Goal: Task Accomplishment & Management: Complete application form

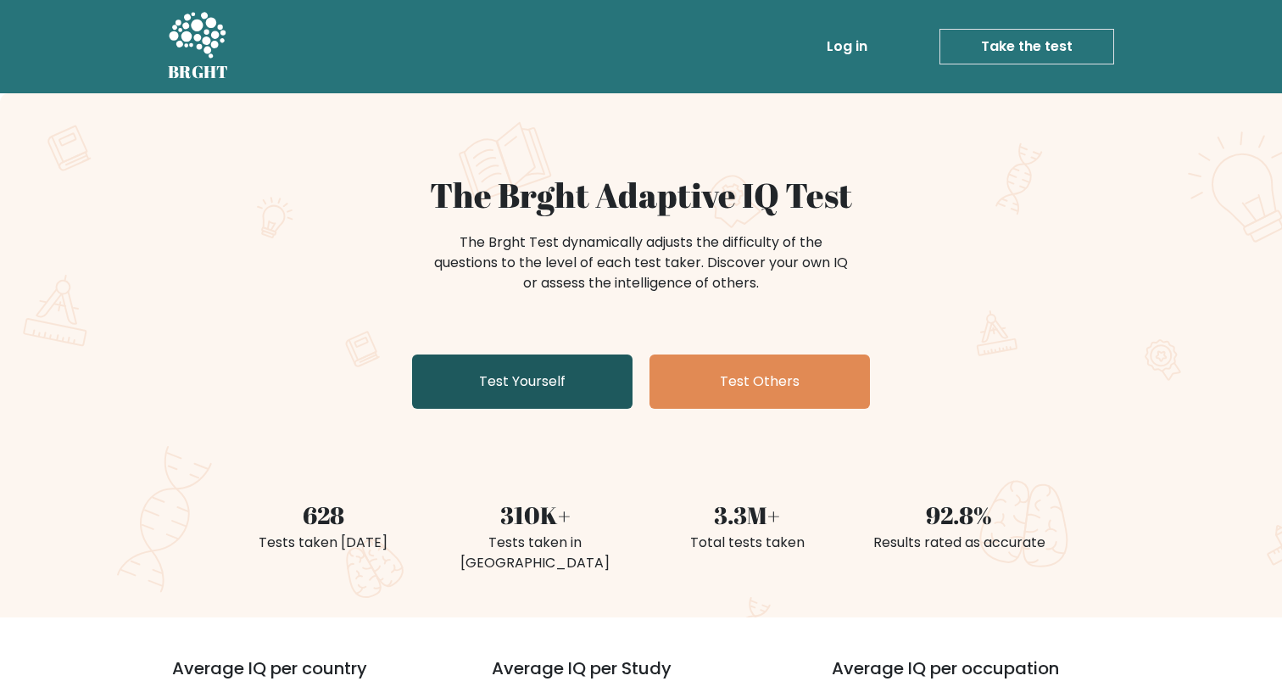
click at [472, 386] on link "Test Yourself" at bounding box center [522, 381] width 220 height 54
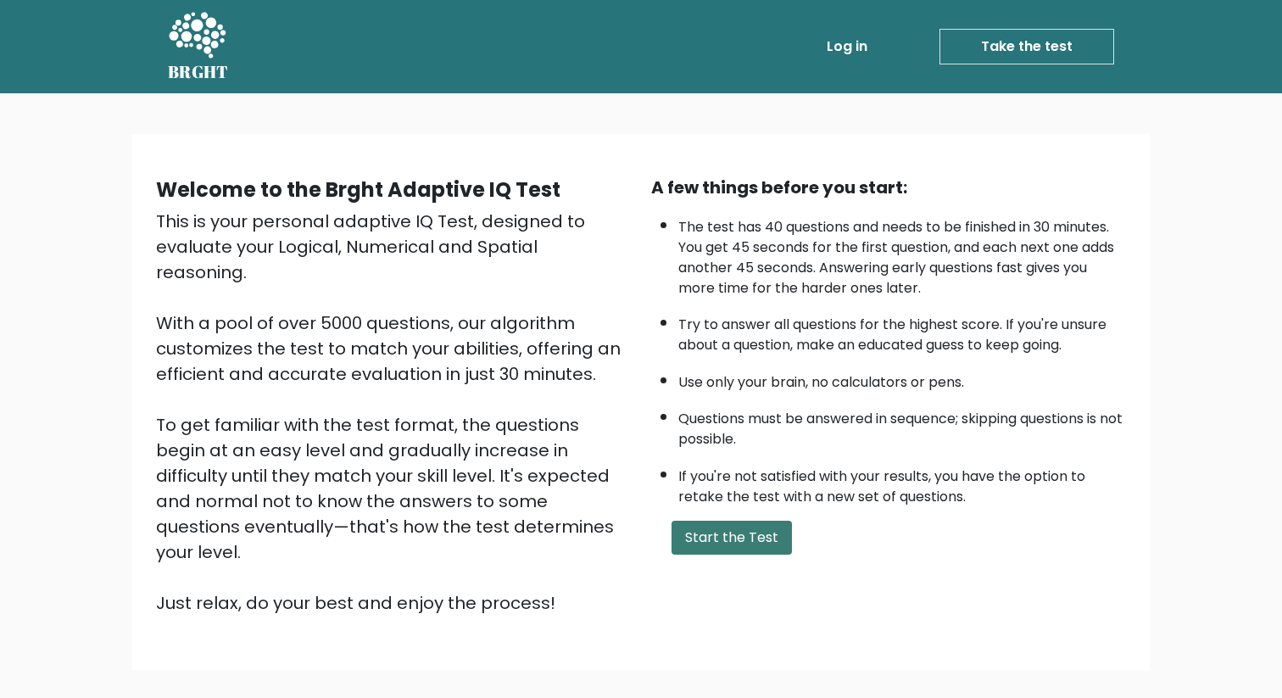
click at [699, 537] on button "Start the Test" at bounding box center [732, 538] width 120 height 34
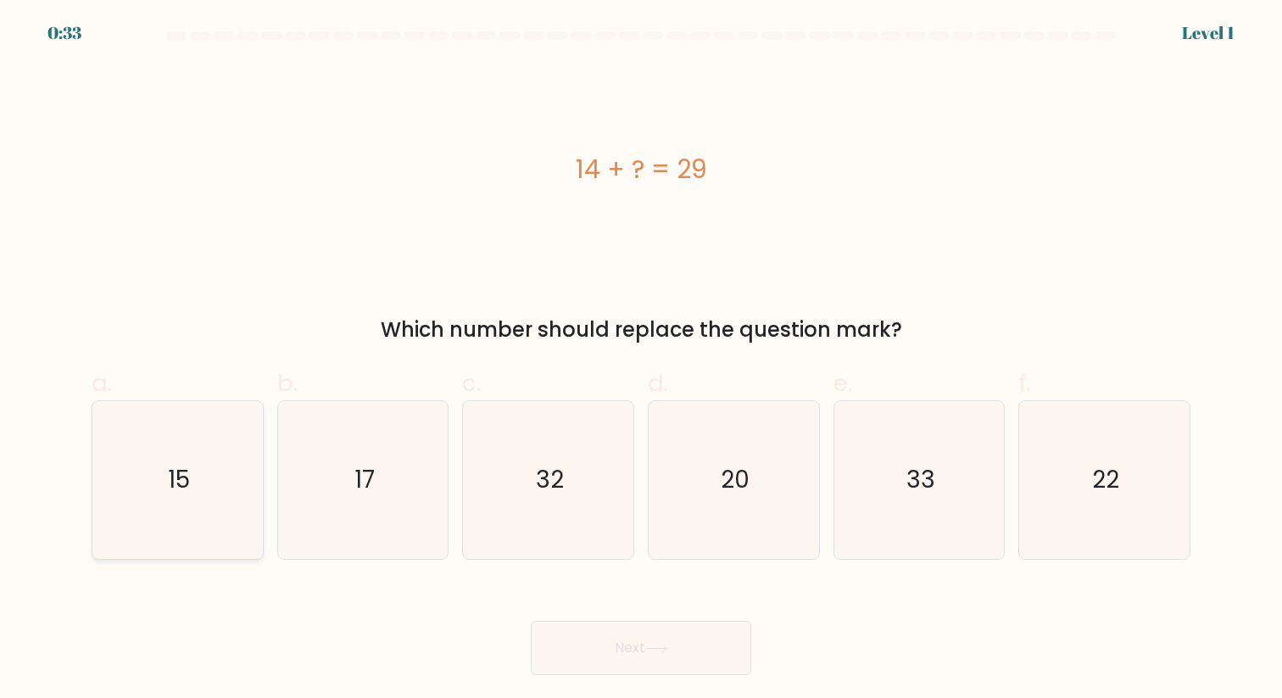
click at [165, 509] on icon "15" at bounding box center [177, 479] width 157 height 157
click at [641, 360] on input "a. 15" at bounding box center [641, 354] width 1 height 11
radio input "true"
click at [600, 643] on button "Next" at bounding box center [641, 648] width 220 height 54
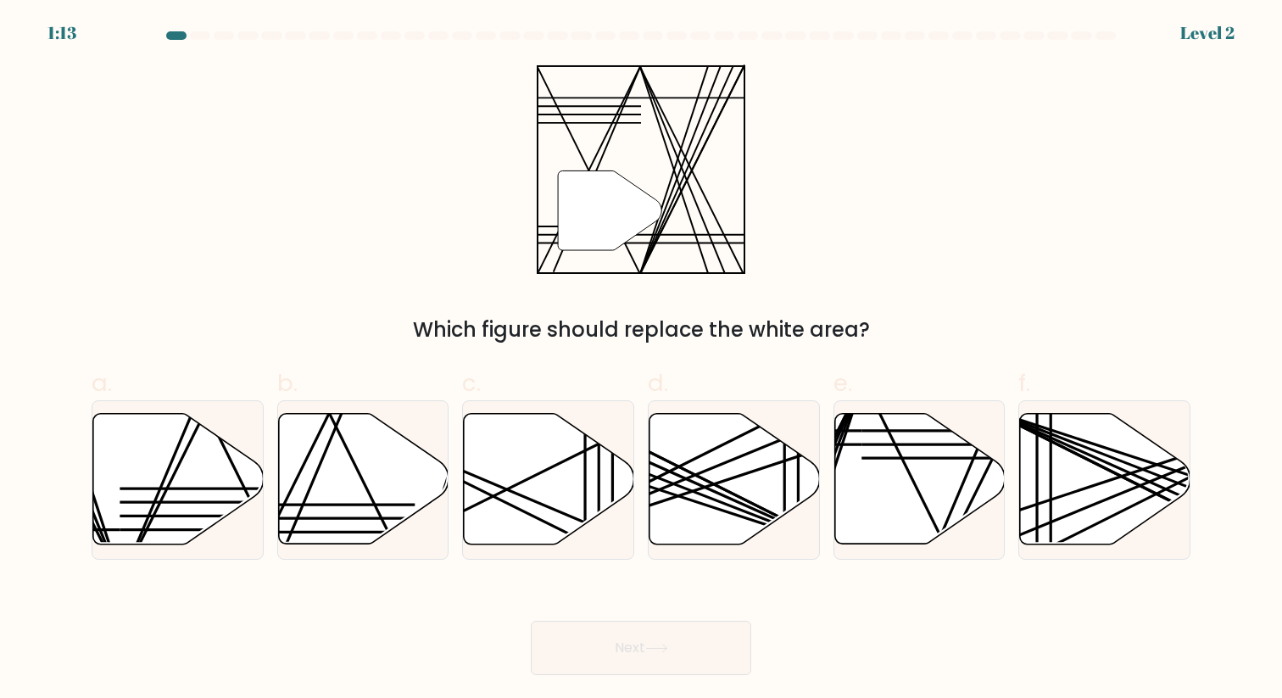
click at [433, 265] on div "" Which figure should replace the white area?" at bounding box center [640, 204] width 1119 height 281
click at [328, 445] on line at bounding box center [342, 410] width 142 height 337
click at [641, 360] on input "b." at bounding box center [641, 354] width 1 height 11
radio input "true"
click at [616, 654] on button "Next" at bounding box center [641, 648] width 220 height 54
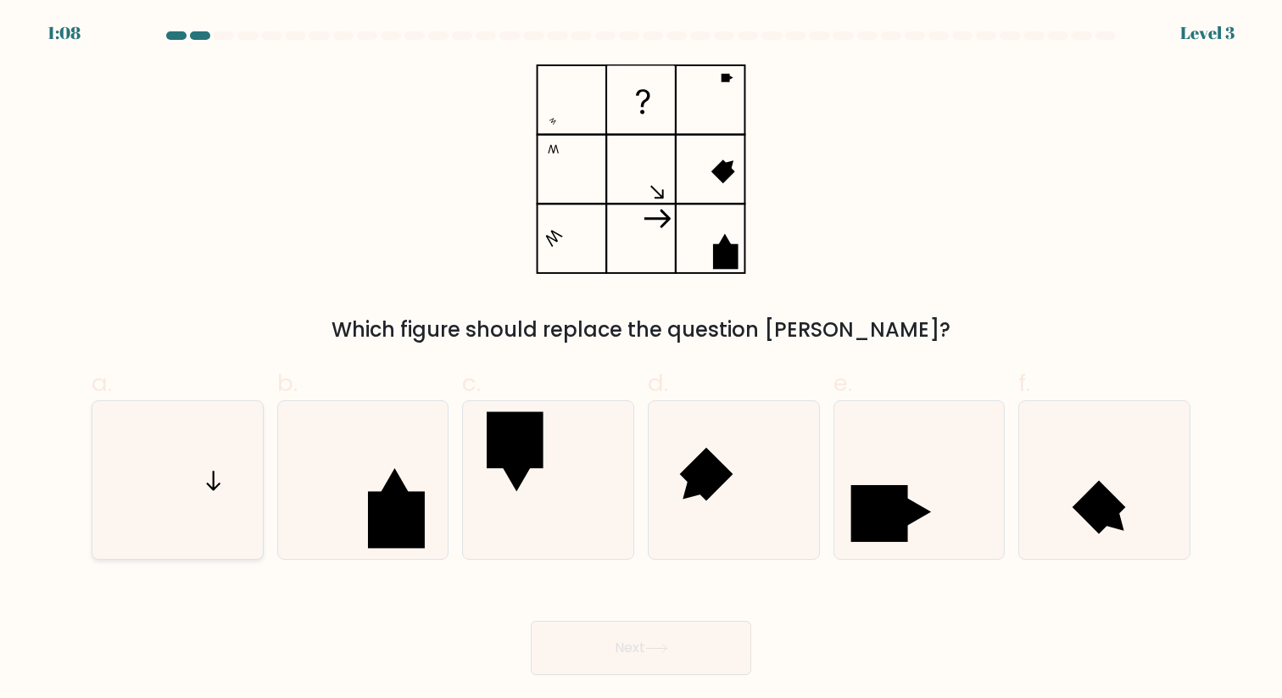
click at [176, 493] on icon at bounding box center [177, 479] width 157 height 157
click at [641, 360] on input "a." at bounding box center [641, 354] width 1 height 11
radio input "true"
click at [634, 637] on button "Next" at bounding box center [641, 648] width 220 height 54
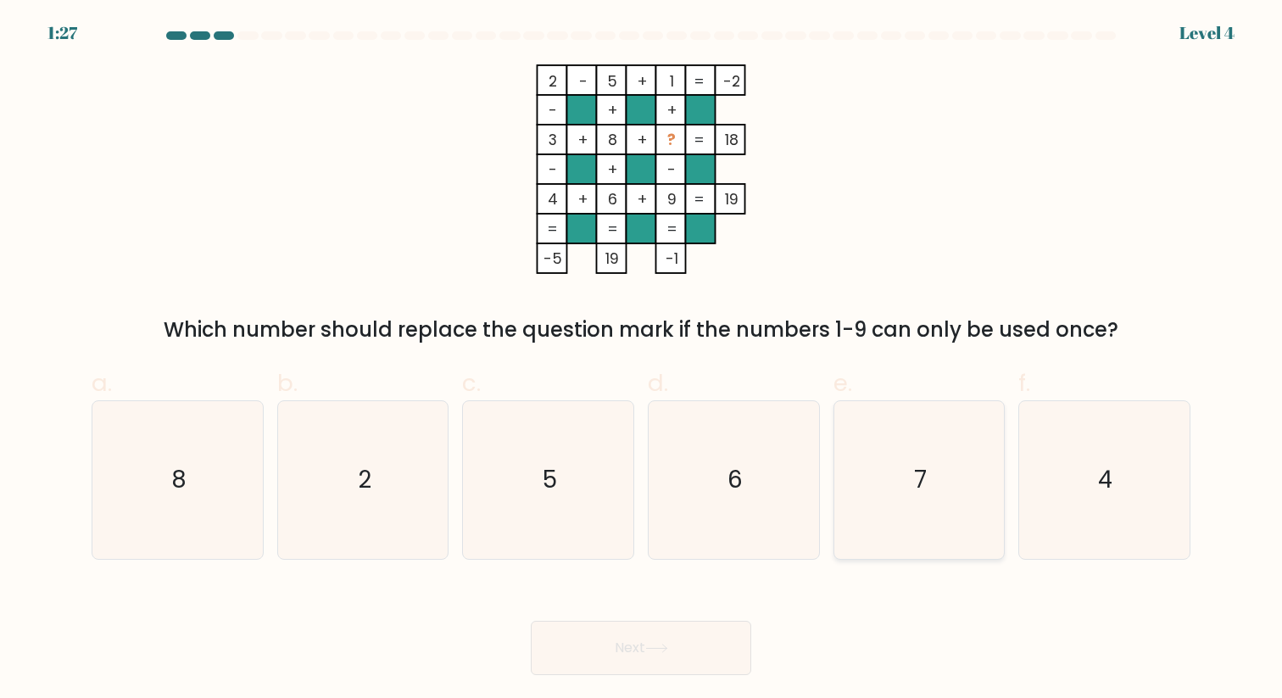
click at [893, 473] on icon "7" at bounding box center [918, 479] width 157 height 157
click at [642, 360] on input "e. 7" at bounding box center [641, 354] width 1 height 11
radio input "true"
click at [690, 627] on button "Next" at bounding box center [641, 648] width 220 height 54
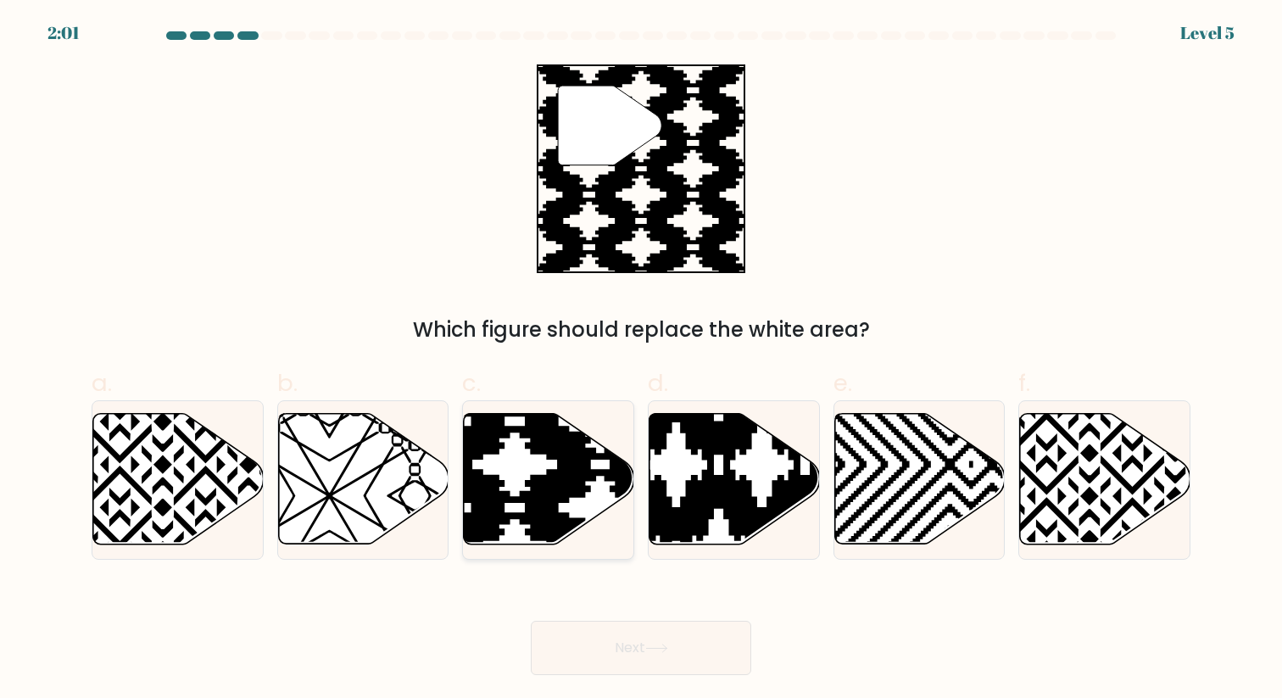
click at [527, 462] on icon at bounding box center [549, 479] width 170 height 131
click at [641, 360] on input "c." at bounding box center [641, 354] width 1 height 11
radio input "true"
click at [648, 639] on button "Next" at bounding box center [641, 648] width 220 height 54
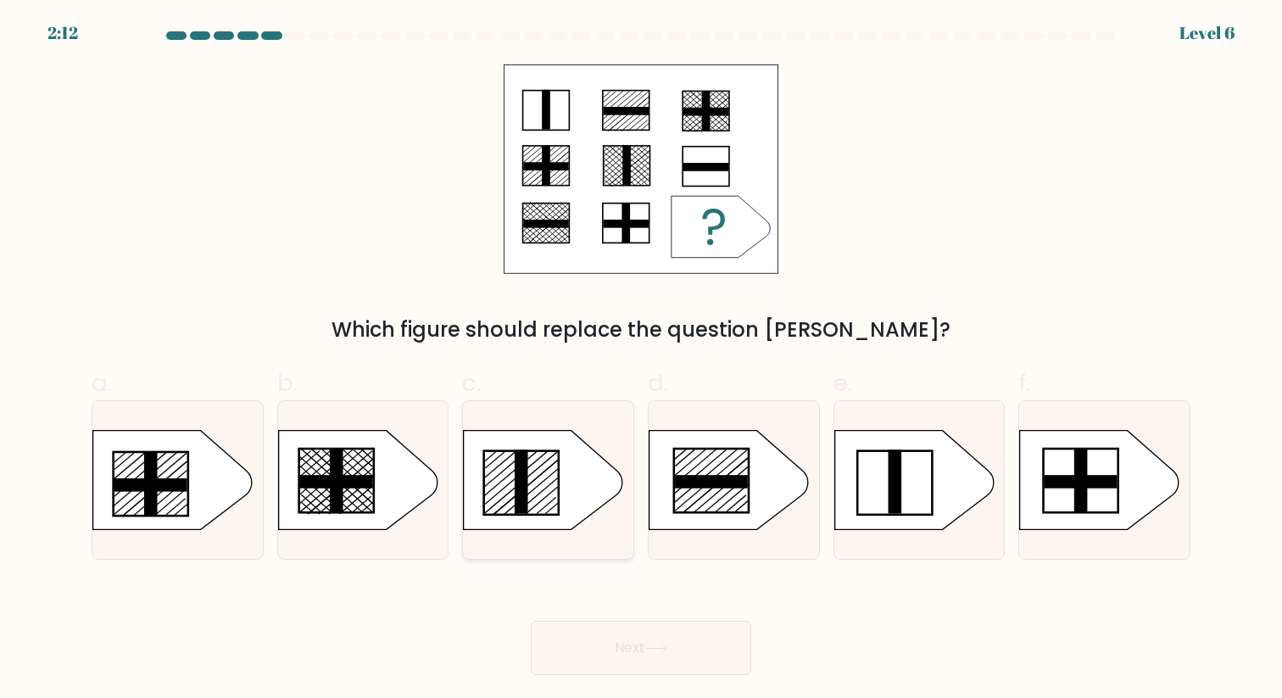
click at [484, 483] on rect at bounding box center [521, 482] width 75 height 64
click at [641, 360] on input "c." at bounding box center [641, 354] width 1 height 11
radio input "true"
click at [590, 661] on button "Next" at bounding box center [641, 648] width 220 height 54
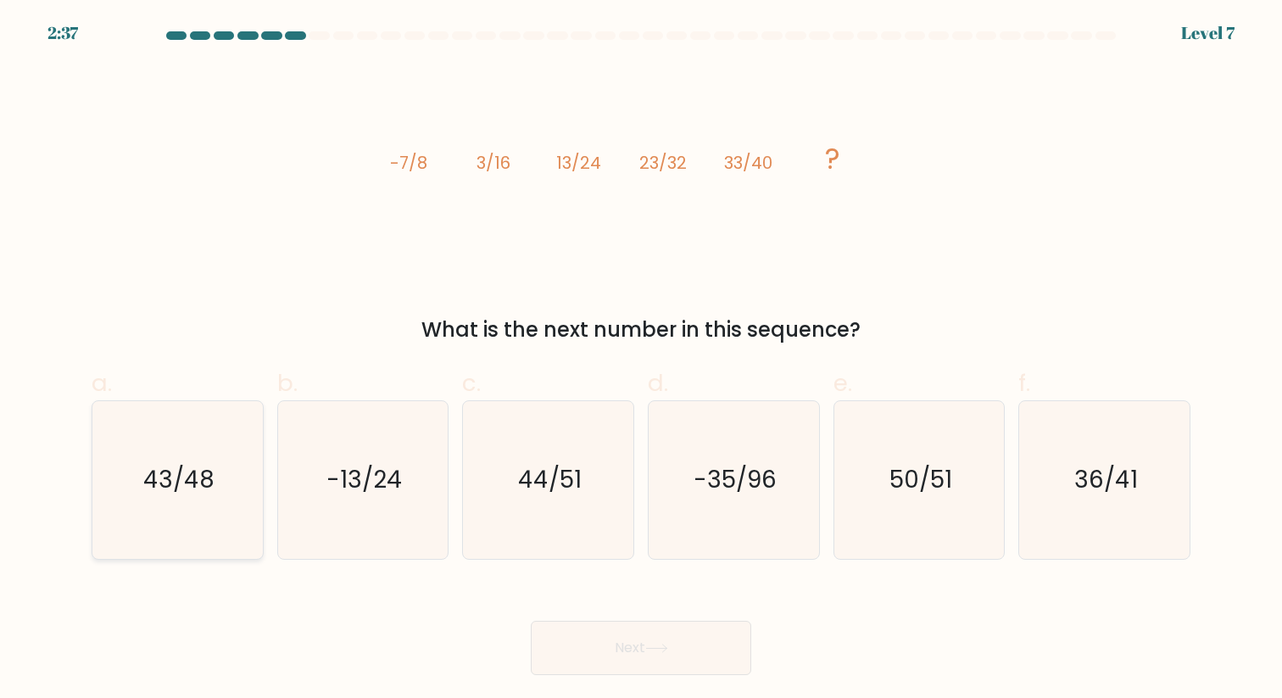
click at [186, 504] on icon "43/48" at bounding box center [177, 479] width 157 height 157
click at [641, 360] on input "a. 43/48" at bounding box center [641, 354] width 1 height 11
radio input "true"
click at [588, 653] on button "Next" at bounding box center [641, 648] width 220 height 54
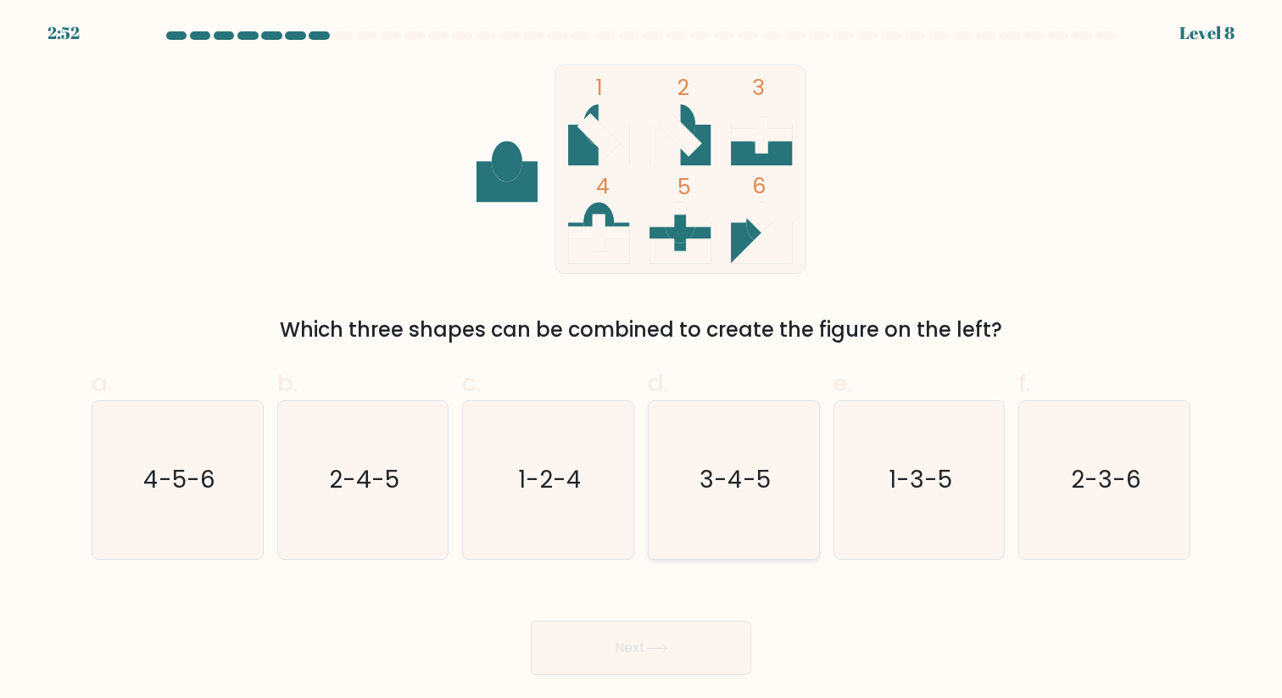
click at [780, 450] on icon "3-4-5" at bounding box center [733, 479] width 157 height 157
click at [642, 360] on input "d. 3-4-5" at bounding box center [641, 354] width 1 height 11
radio input "true"
click at [589, 640] on button "Next" at bounding box center [641, 648] width 220 height 54
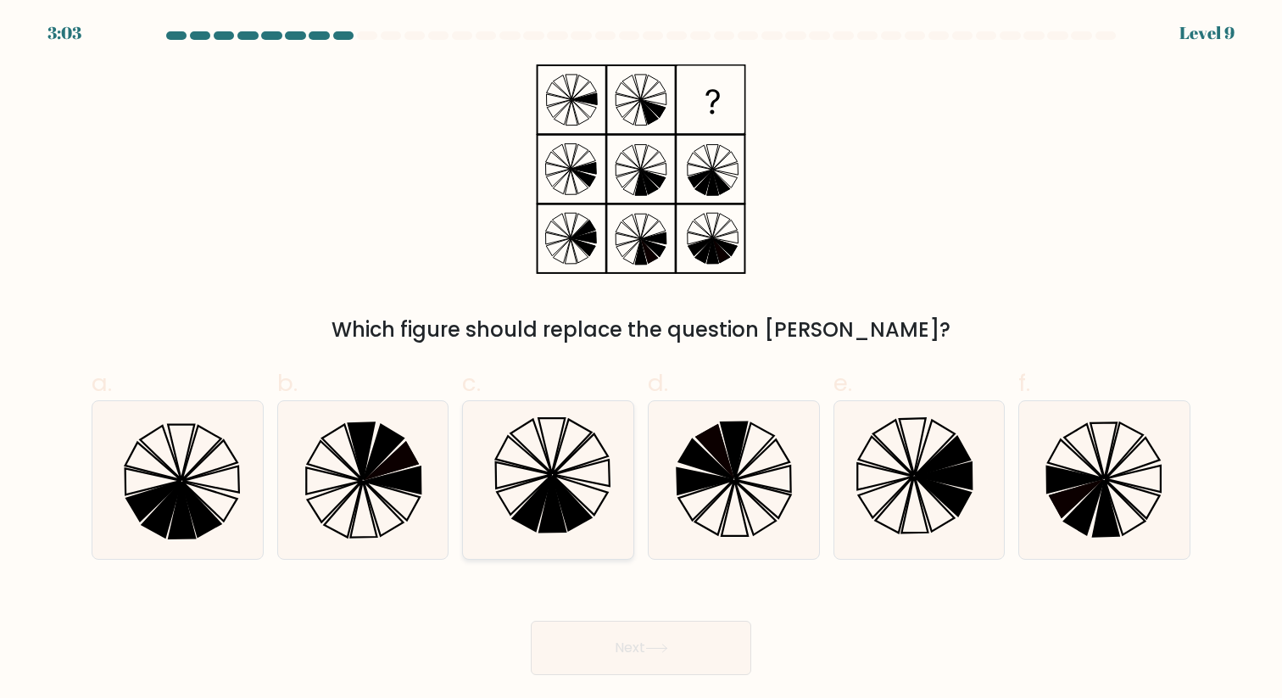
click at [538, 500] on icon at bounding box center [532, 504] width 39 height 55
click at [641, 360] on input "c." at bounding box center [641, 354] width 1 height 11
radio input "true"
click at [641, 650] on button "Next" at bounding box center [641, 648] width 220 height 54
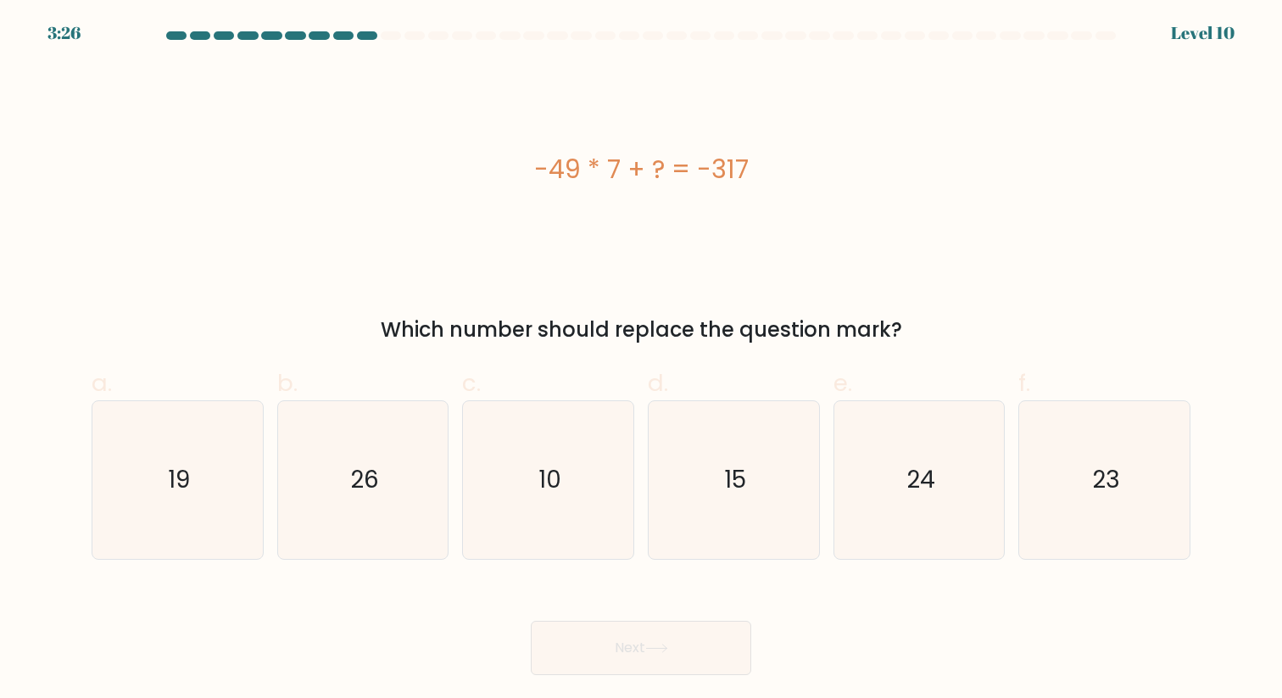
click at [844, 397] on span "e." at bounding box center [842, 382] width 19 height 33
click at [642, 360] on input "e. 24" at bounding box center [641, 354] width 1 height 11
radio input "true"
click at [699, 638] on button "Next" at bounding box center [641, 648] width 220 height 54
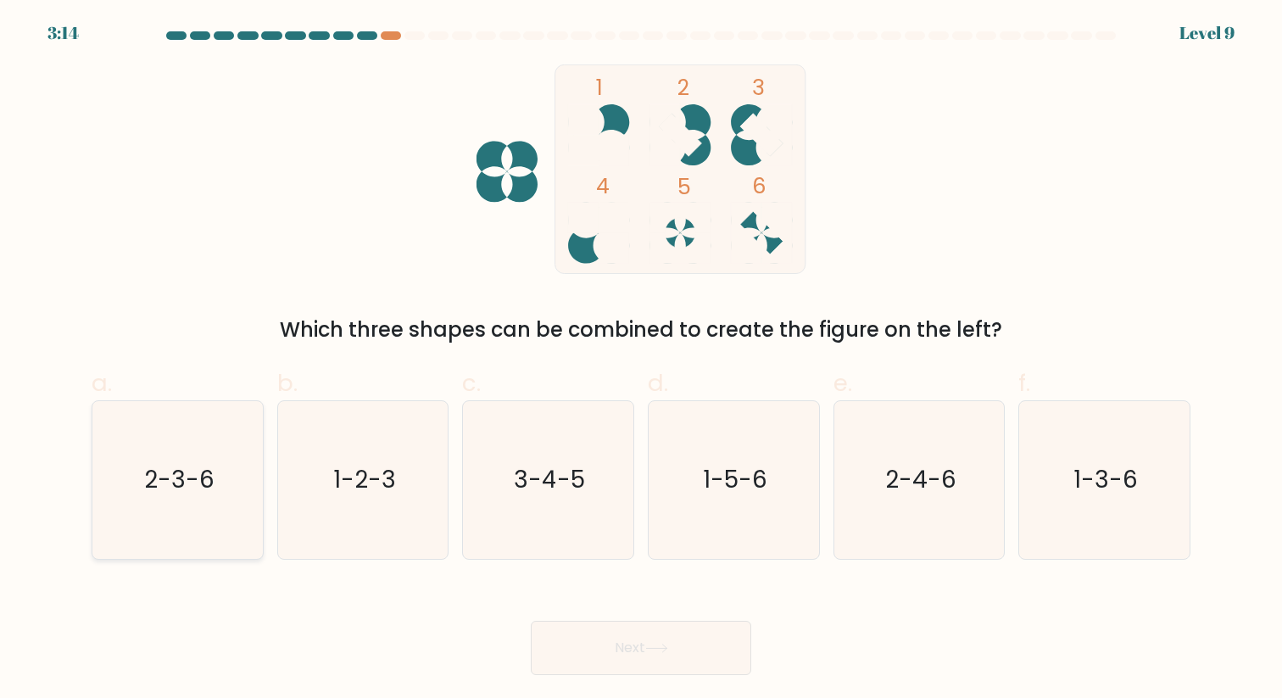
click at [199, 476] on text "2-3-6" at bounding box center [179, 479] width 70 height 33
click at [641, 360] on input "a. 2-3-6" at bounding box center [641, 354] width 1 height 11
radio input "true"
click at [579, 672] on button "Next" at bounding box center [641, 648] width 220 height 54
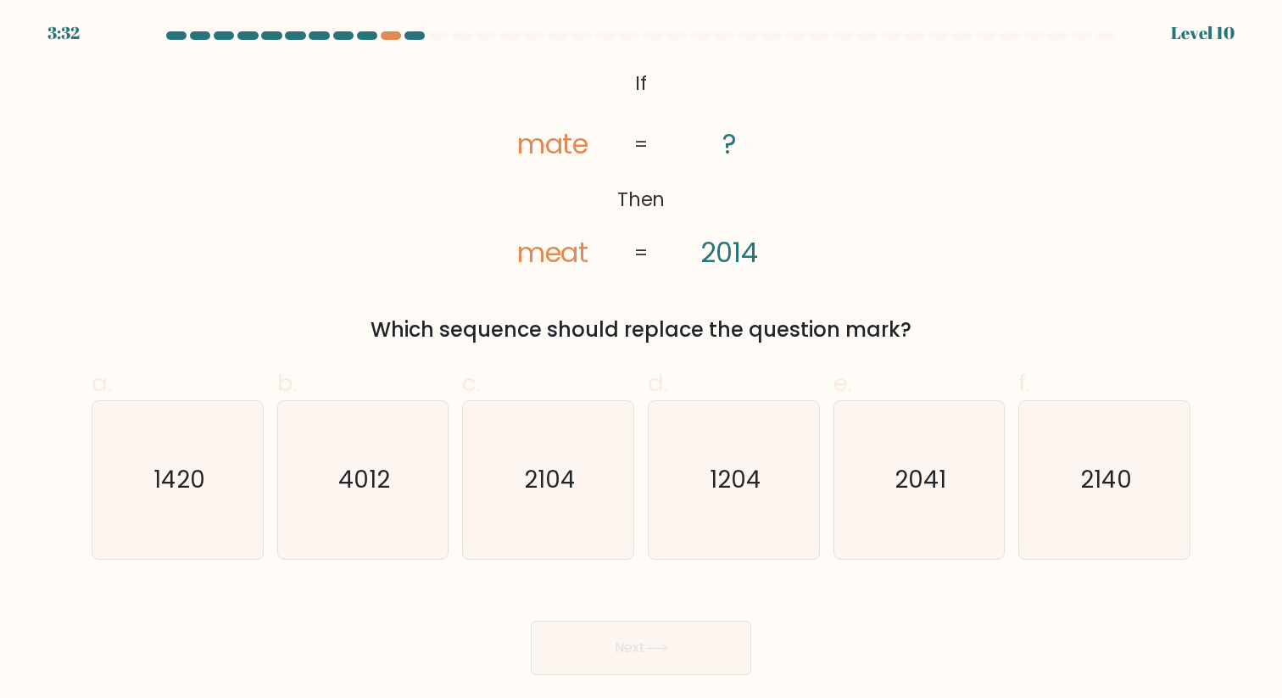
drag, startPoint x: 1056, startPoint y: 494, endPoint x: 798, endPoint y: 584, distance: 273.0
click at [1042, 494] on icon "2140" at bounding box center [1104, 479] width 157 height 157
click at [642, 360] on input "f. 2140" at bounding box center [641, 354] width 1 height 11
radio input "true"
click at [653, 651] on icon at bounding box center [656, 648] width 23 height 9
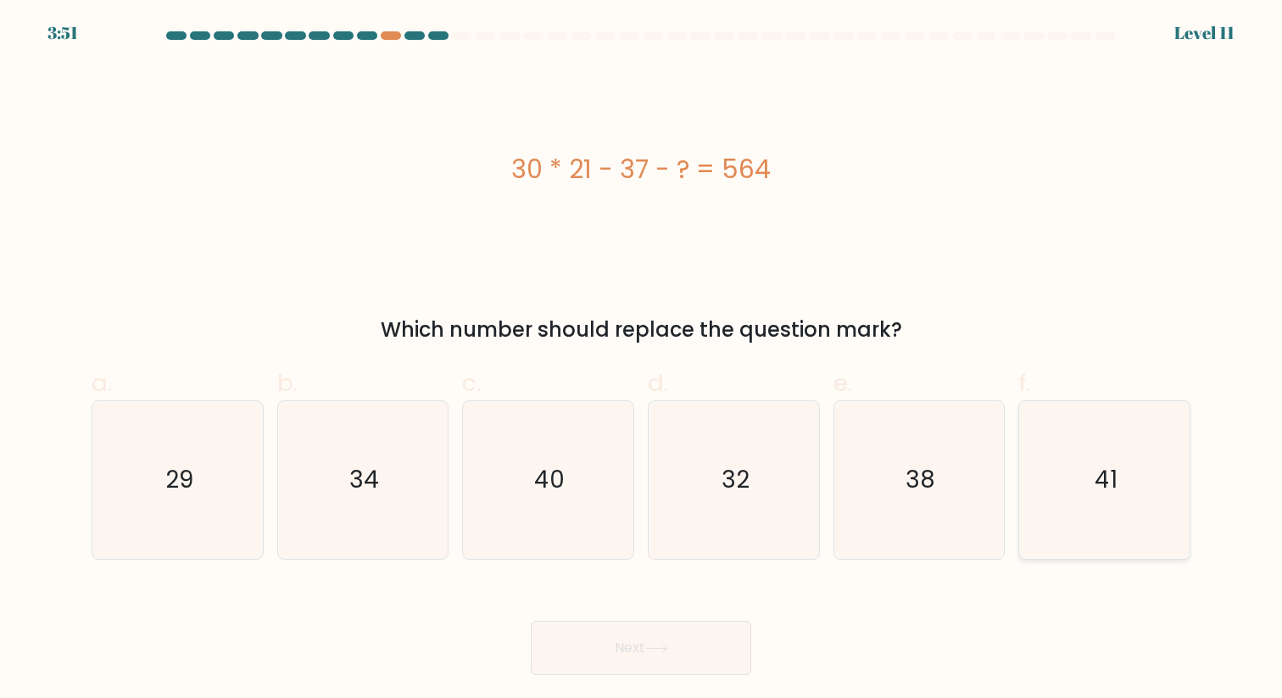
click at [1048, 449] on icon "41" at bounding box center [1104, 479] width 157 height 157
click at [642, 360] on input "f. 41" at bounding box center [641, 354] width 1 height 11
radio input "true"
click at [595, 649] on button "Next" at bounding box center [641, 648] width 220 height 54
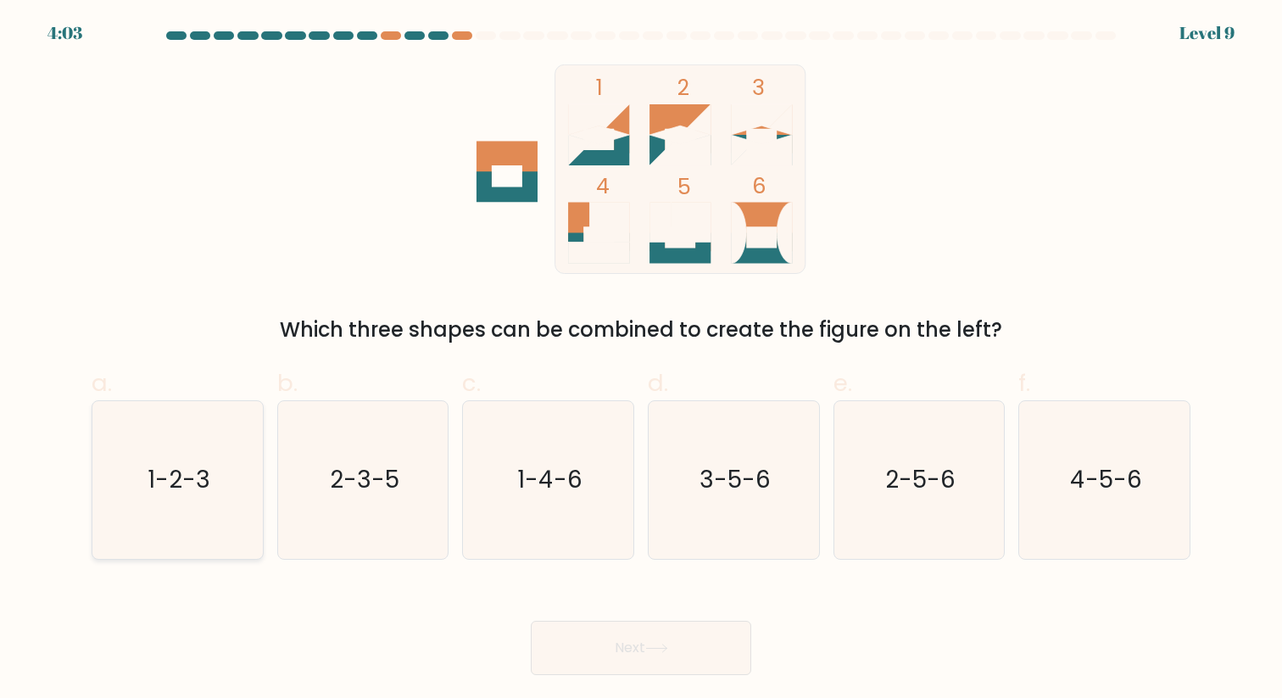
click at [206, 535] on icon "1-2-3" at bounding box center [177, 479] width 157 height 157
click at [641, 360] on input "a. 1-2-3" at bounding box center [641, 354] width 1 height 11
radio input "true"
click at [660, 639] on button "Next" at bounding box center [641, 648] width 220 height 54
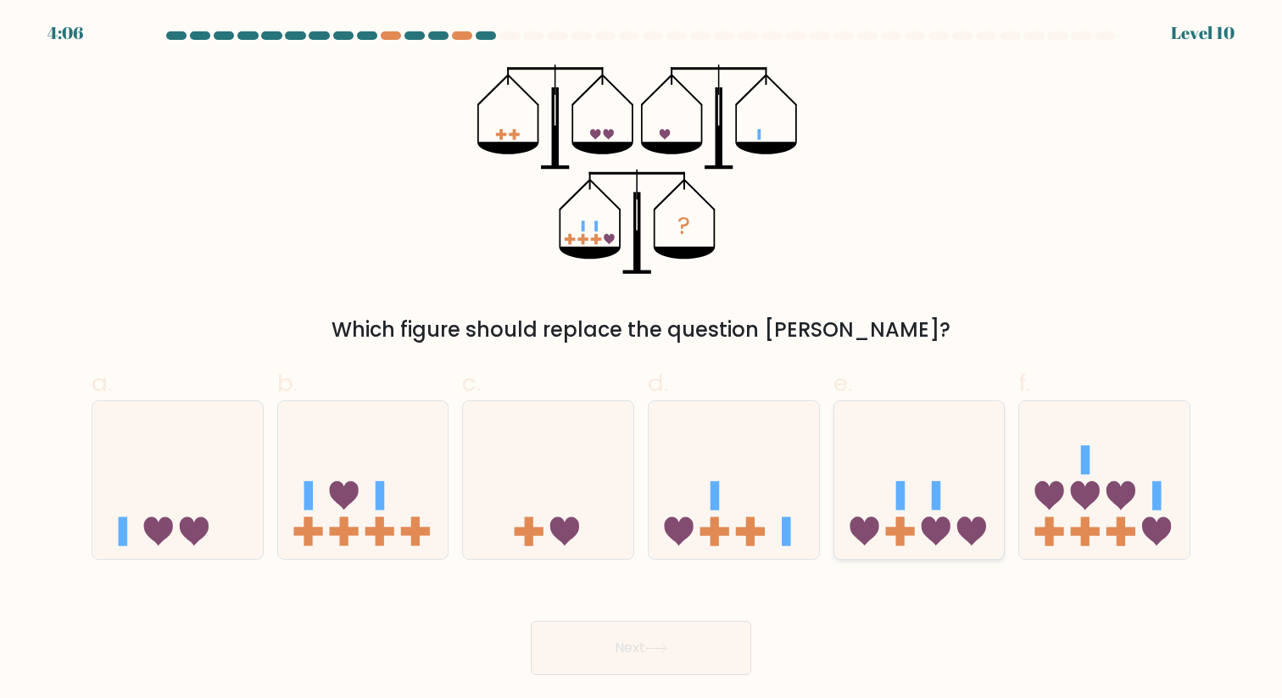
click at [878, 455] on icon at bounding box center [919, 480] width 170 height 141
click at [642, 360] on input "e." at bounding box center [641, 354] width 1 height 11
radio input "true"
click at [542, 665] on button "Next" at bounding box center [641, 648] width 220 height 54
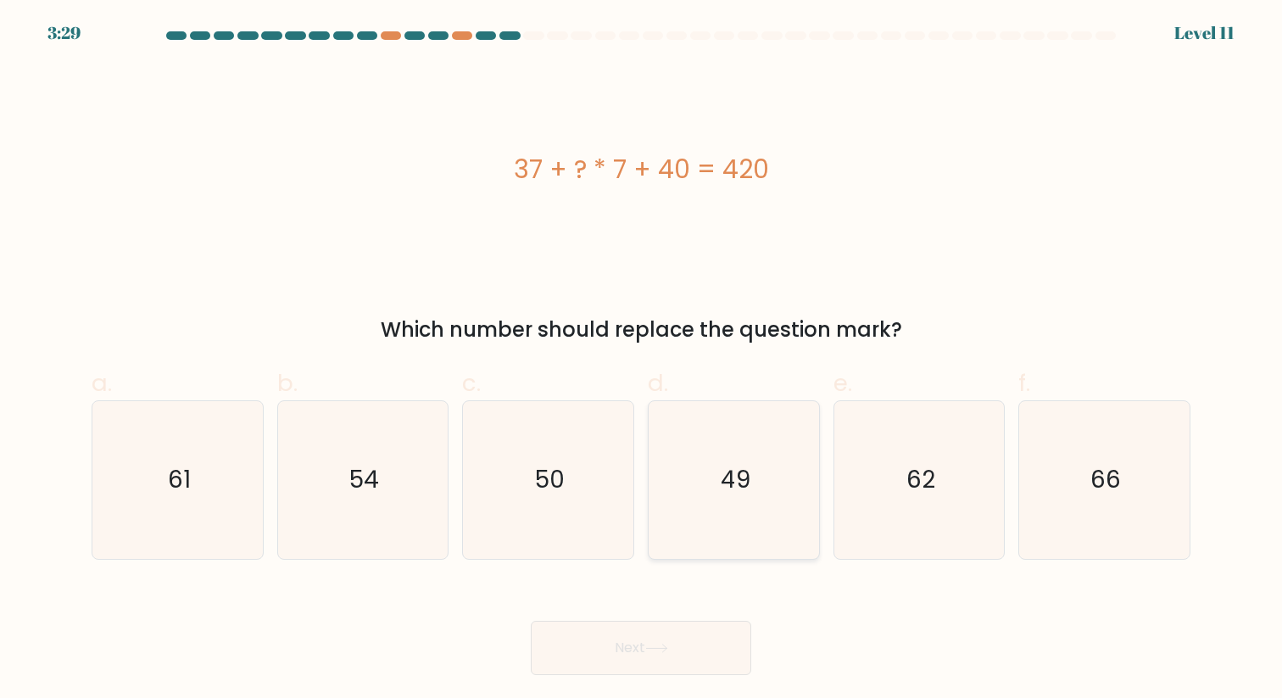
click at [699, 468] on icon "49" at bounding box center [733, 479] width 157 height 157
click at [642, 360] on input "d. 49" at bounding box center [641, 354] width 1 height 11
radio input "true"
click at [583, 646] on button "Next" at bounding box center [641, 648] width 220 height 54
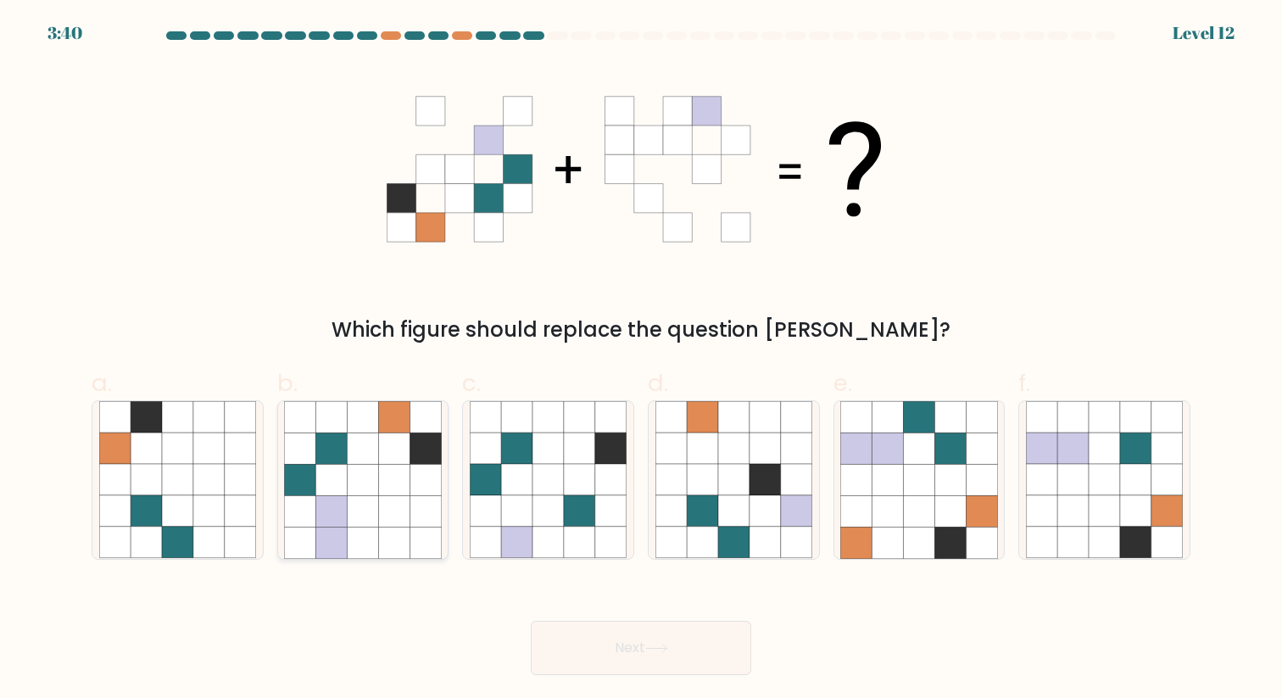
click at [354, 483] on icon at bounding box center [363, 479] width 31 height 31
click at [641, 360] on input "b." at bounding box center [641, 354] width 1 height 11
radio input "true"
click at [566, 644] on button "Next" at bounding box center [641, 648] width 220 height 54
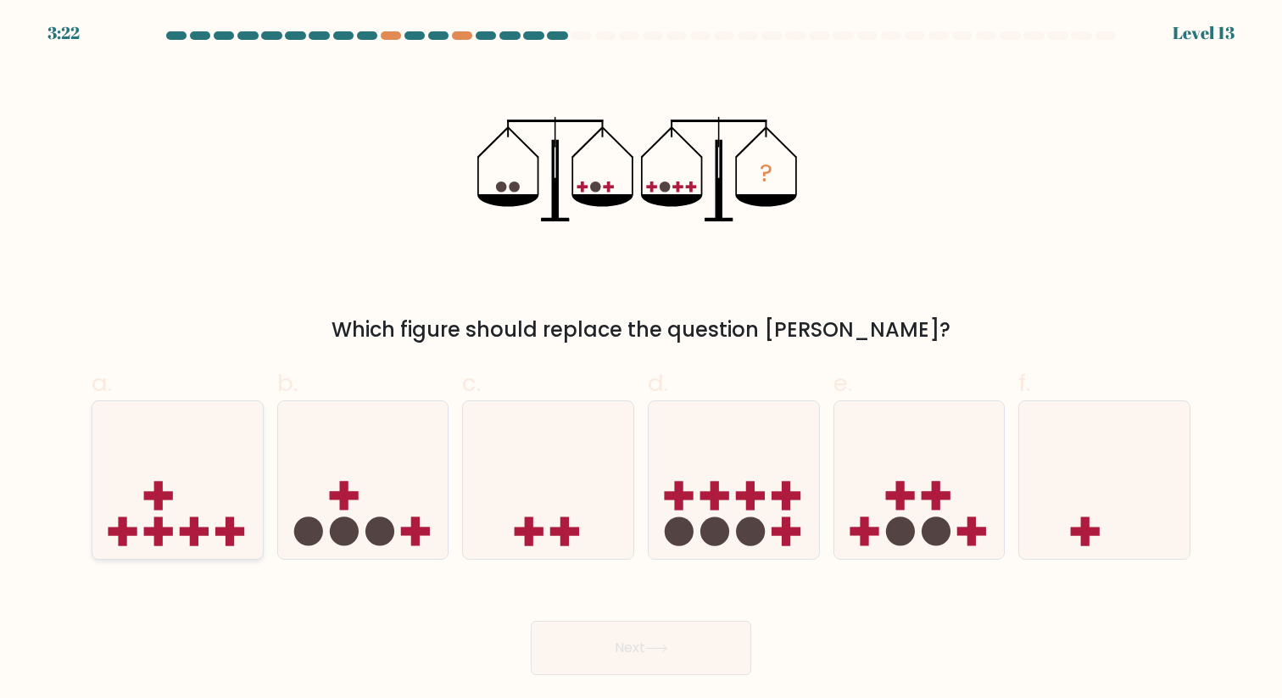
click at [140, 424] on icon at bounding box center [177, 480] width 170 height 141
click at [641, 360] on input "a." at bounding box center [641, 354] width 1 height 11
radio input "true"
click at [560, 629] on button "Next" at bounding box center [641, 648] width 220 height 54
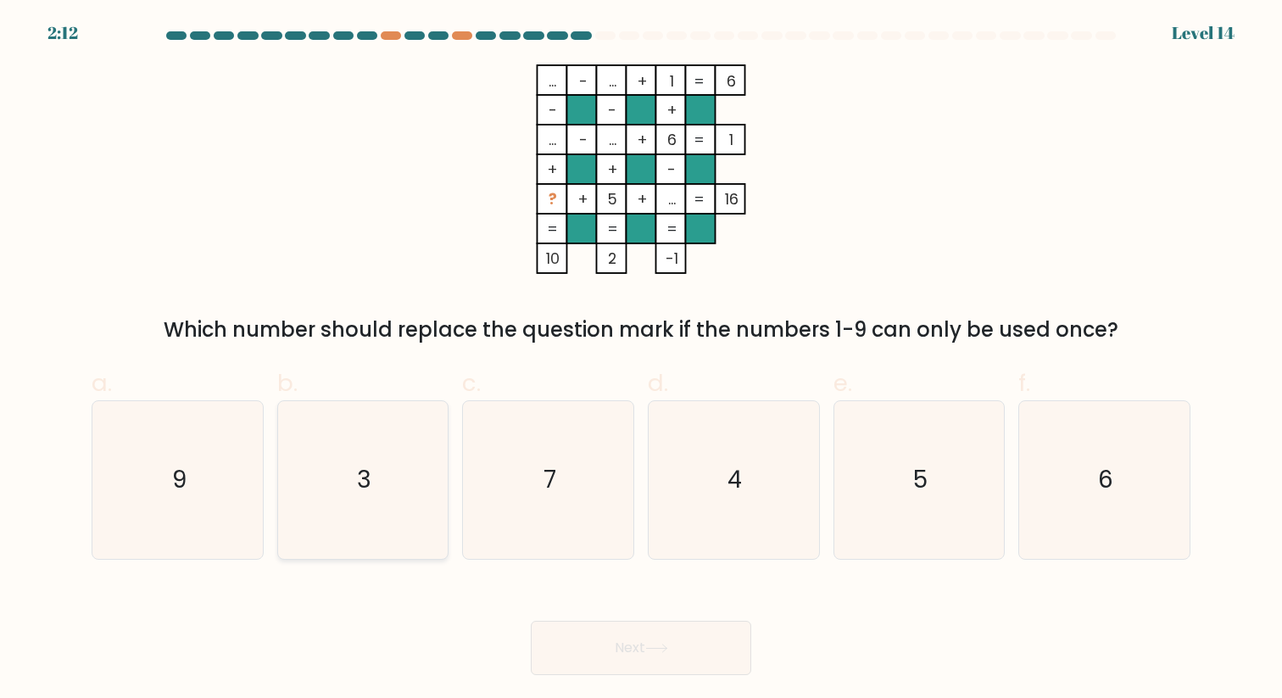
click at [400, 521] on icon "3" at bounding box center [362, 479] width 157 height 157
click at [641, 360] on input "b. 3" at bounding box center [641, 354] width 1 height 11
radio input "true"
click at [579, 663] on button "Next" at bounding box center [641, 648] width 220 height 54
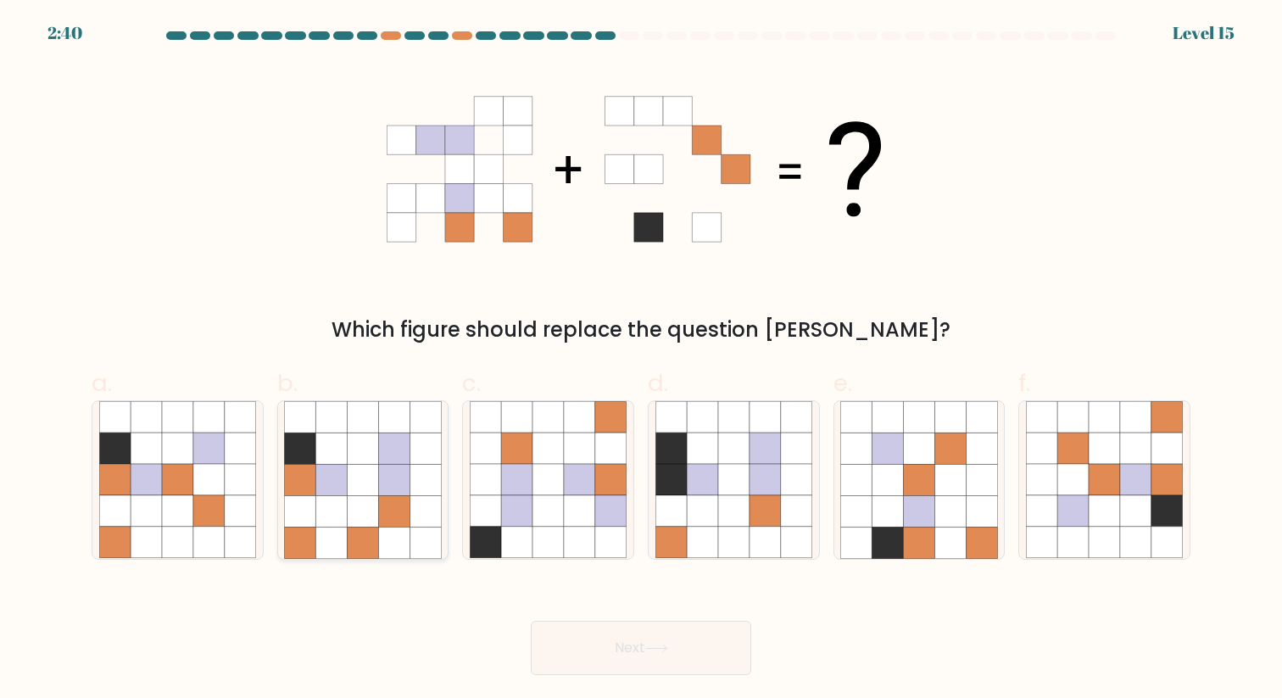
click at [308, 476] on icon at bounding box center [300, 479] width 31 height 31
click at [641, 360] on input "b." at bounding box center [641, 354] width 1 height 11
radio input "true"
click at [599, 668] on button "Next" at bounding box center [641, 648] width 220 height 54
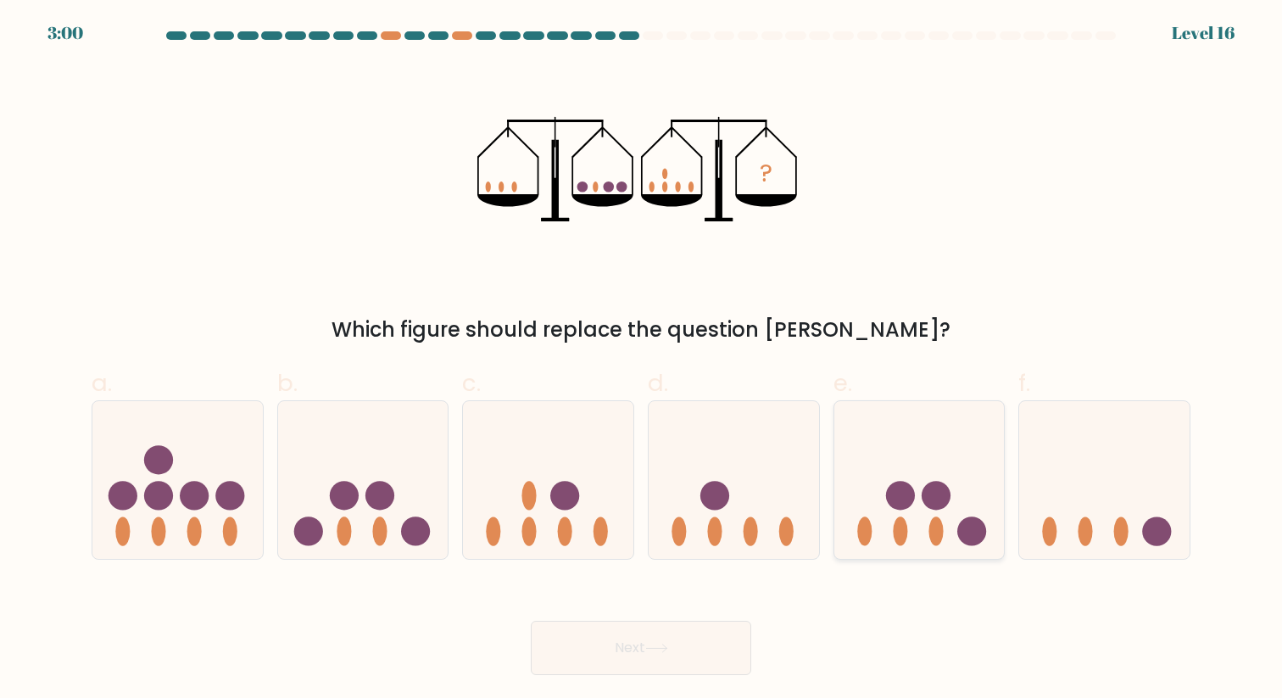
click at [906, 553] on div at bounding box center [919, 479] width 172 height 159
click at [642, 360] on input "e." at bounding box center [641, 354] width 1 height 11
radio input "true"
click at [701, 645] on button "Next" at bounding box center [641, 648] width 220 height 54
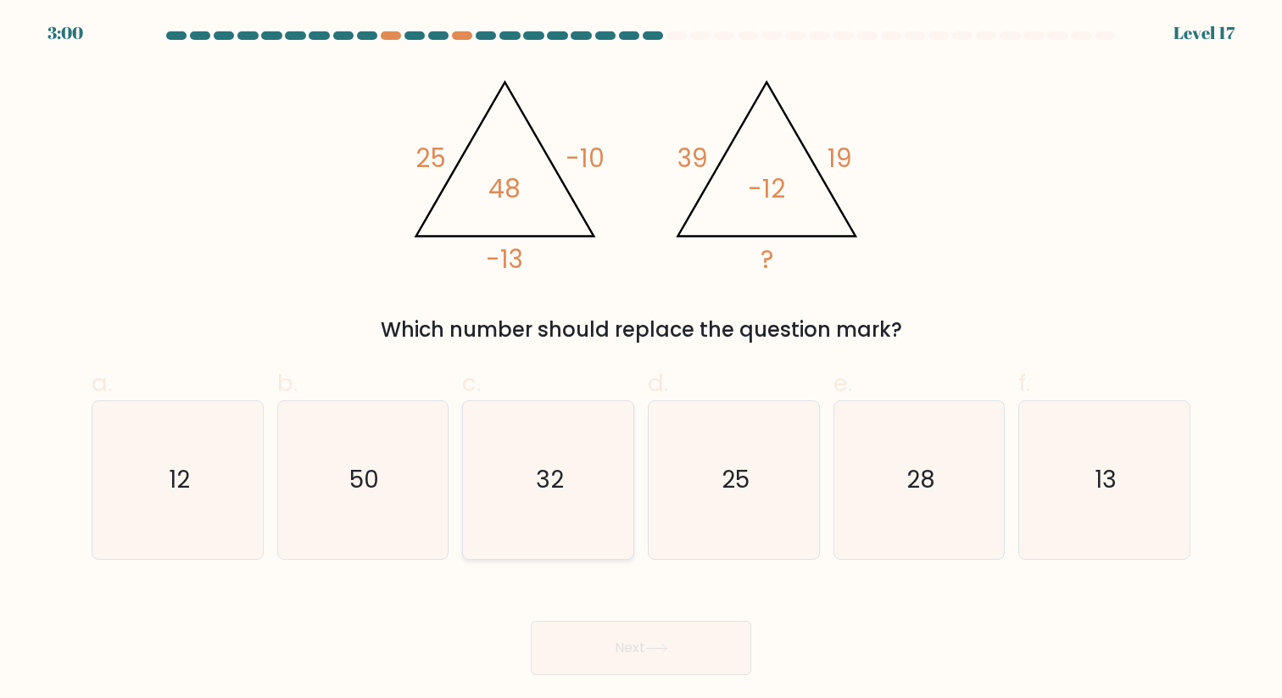
click at [560, 522] on icon "32" at bounding box center [548, 479] width 157 height 157
click at [641, 360] on input "c. 32" at bounding box center [641, 354] width 1 height 11
radio input "true"
click at [606, 654] on button "Next" at bounding box center [641, 648] width 220 height 54
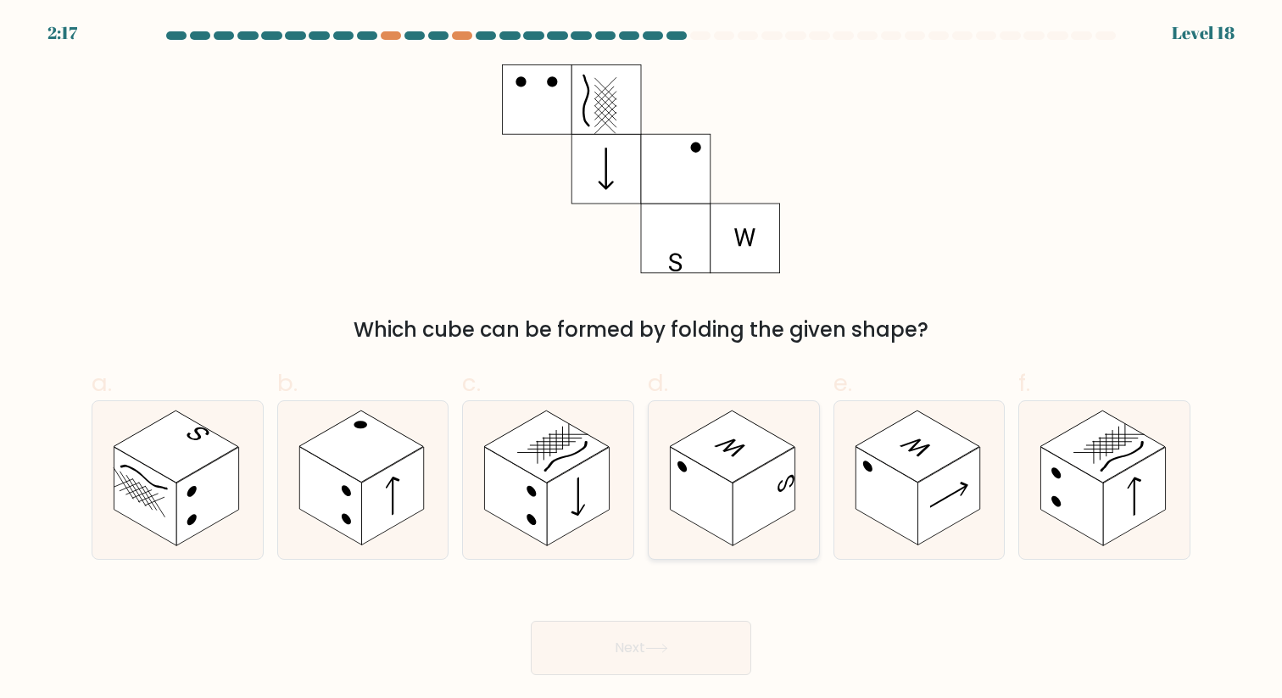
click at [772, 469] on rect at bounding box center [764, 496] width 62 height 98
click at [642, 360] on input "d." at bounding box center [641, 354] width 1 height 11
radio input "true"
click at [662, 642] on button "Next" at bounding box center [641, 648] width 220 height 54
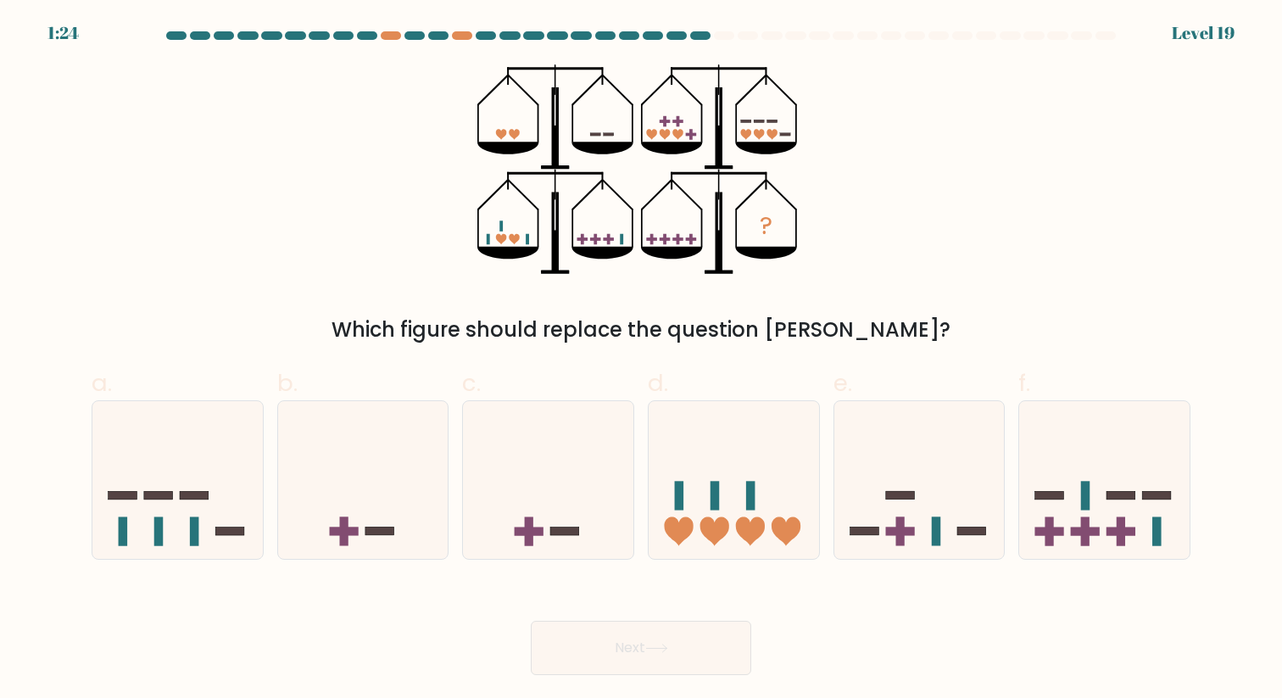
drag, startPoint x: 680, startPoint y: 504, endPoint x: 620, endPoint y: 581, distance: 97.9
click at [660, 514] on icon at bounding box center [734, 480] width 170 height 141
click at [642, 360] on input "d." at bounding box center [641, 354] width 1 height 11
radio input "true"
click at [627, 640] on button "Next" at bounding box center [641, 648] width 220 height 54
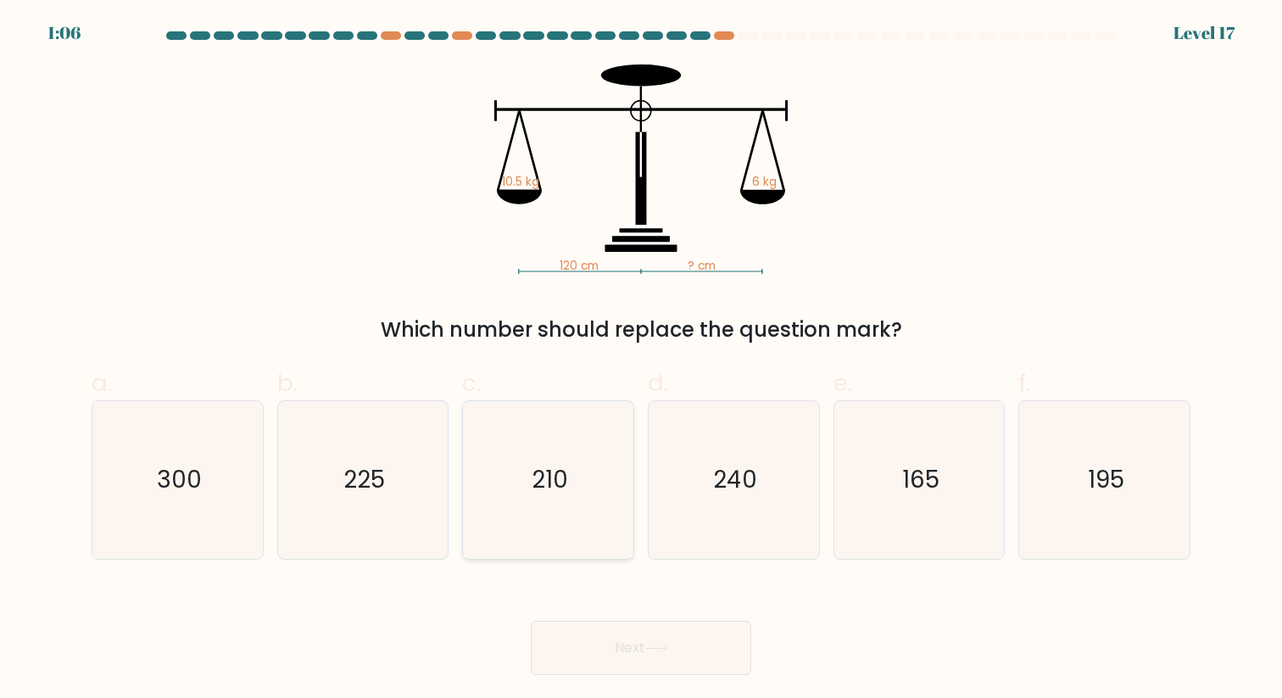
click at [527, 459] on icon "210" at bounding box center [548, 479] width 157 height 157
click at [641, 360] on input "c. 210" at bounding box center [641, 354] width 1 height 11
radio input "true"
click at [661, 640] on button "Next" at bounding box center [641, 648] width 220 height 54
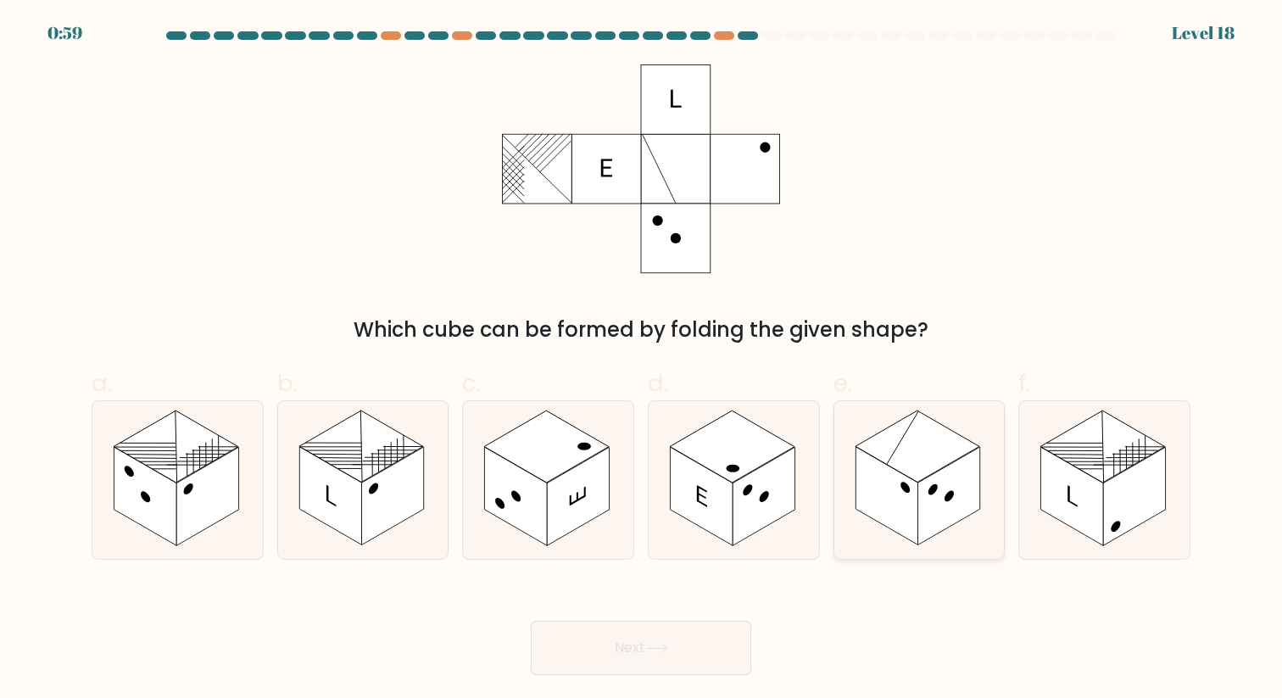
click at [885, 429] on rect at bounding box center [918, 446] width 125 height 72
click at [642, 360] on input "e." at bounding box center [641, 354] width 1 height 11
radio input "true"
click at [655, 622] on button "Next" at bounding box center [641, 648] width 220 height 54
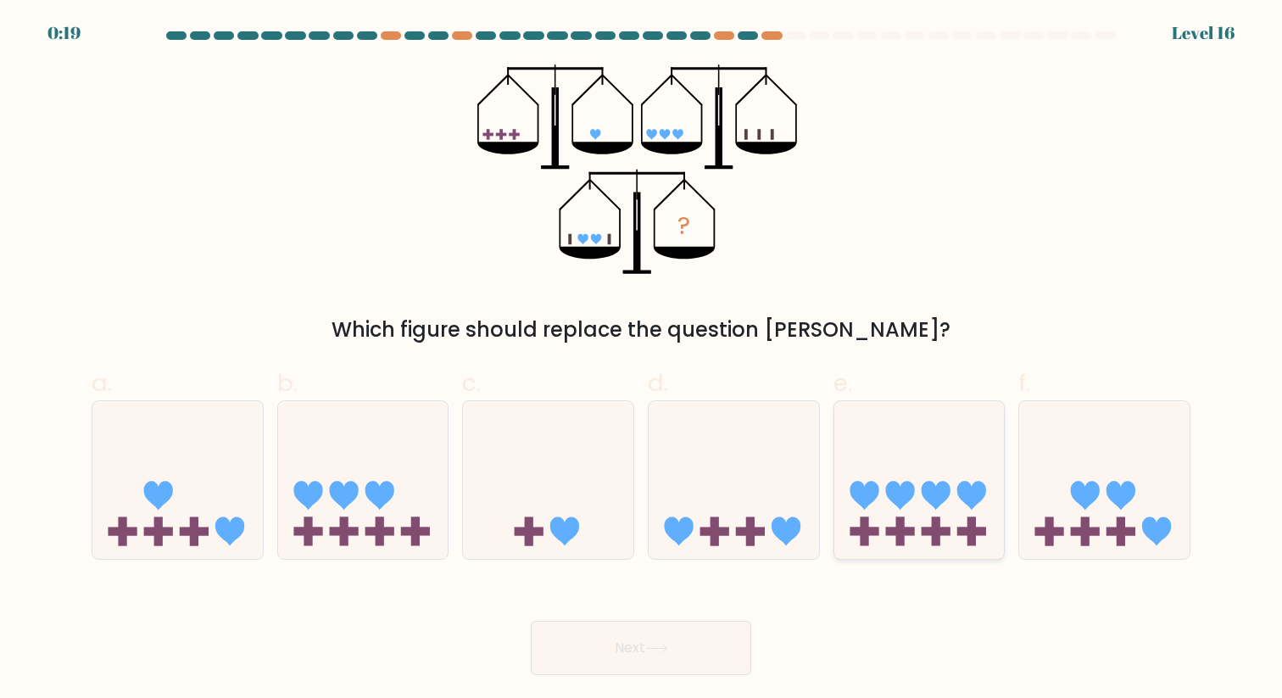
click at [909, 482] on icon at bounding box center [899, 495] width 29 height 29
click at [642, 360] on input "e." at bounding box center [641, 354] width 1 height 11
radio input "true"
click at [689, 624] on button "Next" at bounding box center [641, 648] width 220 height 54
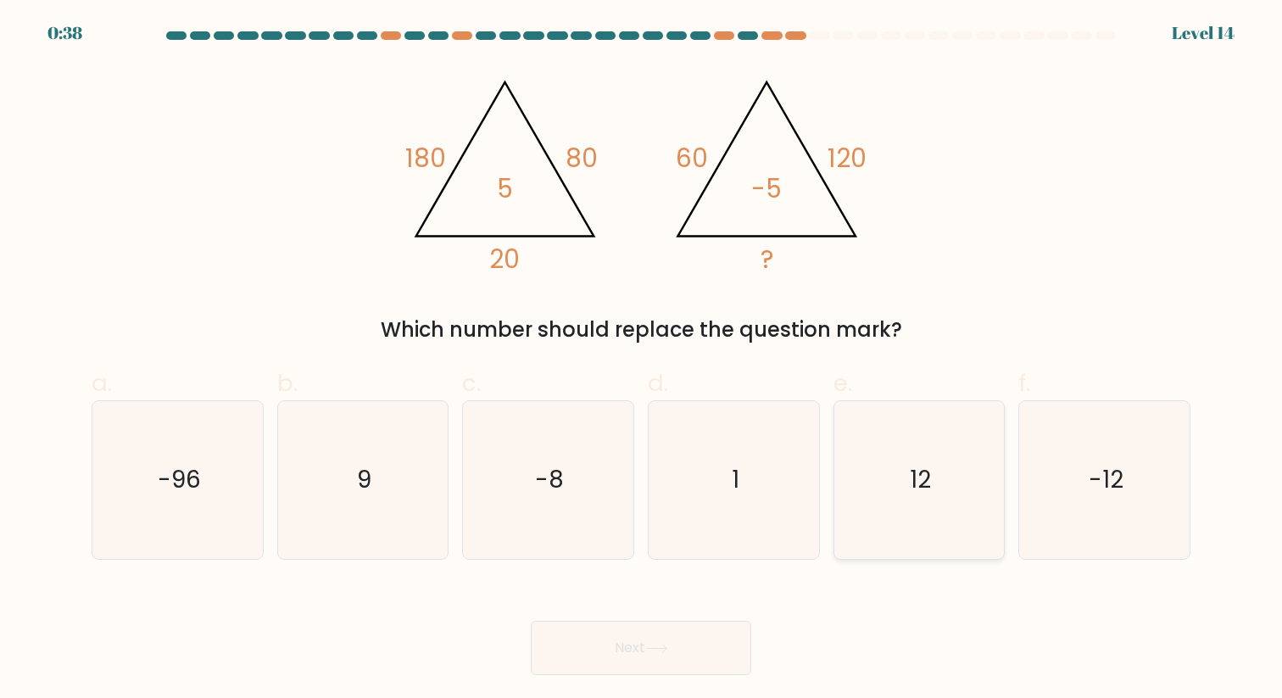
click at [883, 425] on icon "12" at bounding box center [918, 479] width 157 height 157
click at [642, 360] on input "e. 12" at bounding box center [641, 354] width 1 height 11
radio input "true"
click at [723, 653] on button "Next" at bounding box center [641, 648] width 220 height 54
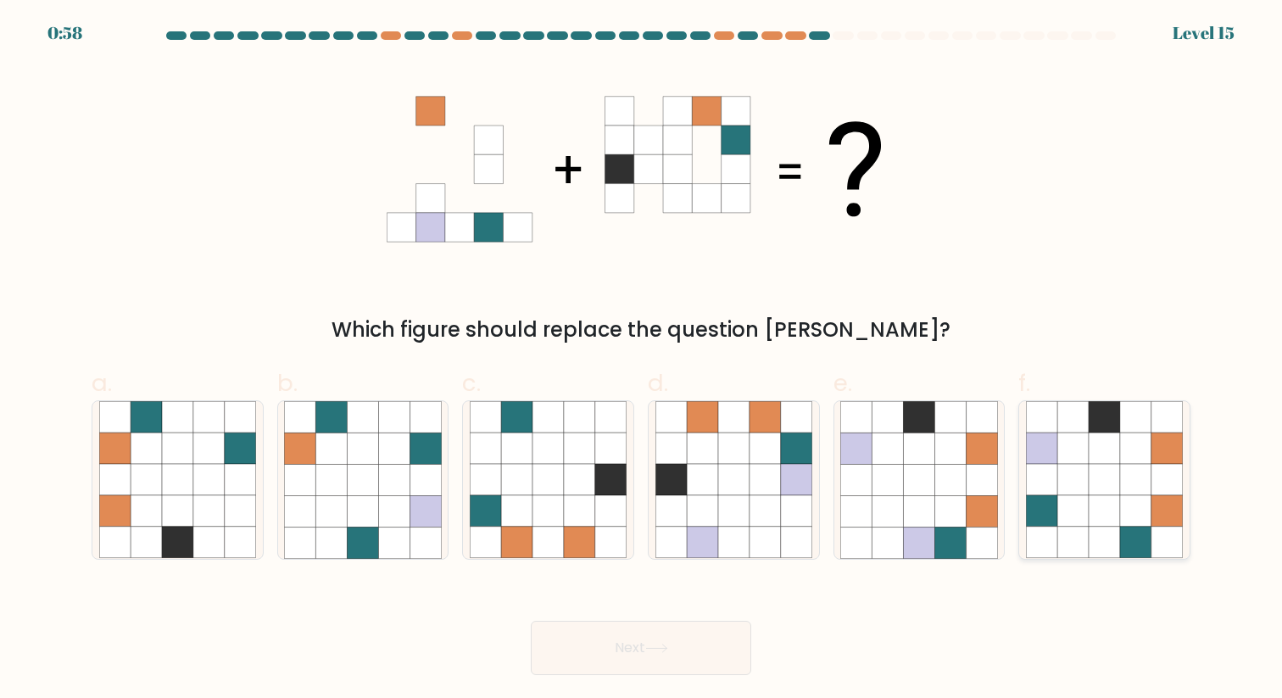
click at [1047, 476] on icon at bounding box center [1041, 479] width 31 height 31
click at [642, 360] on input "f." at bounding box center [641, 354] width 1 height 11
radio input "true"
click at [609, 661] on button "Next" at bounding box center [641, 648] width 220 height 54
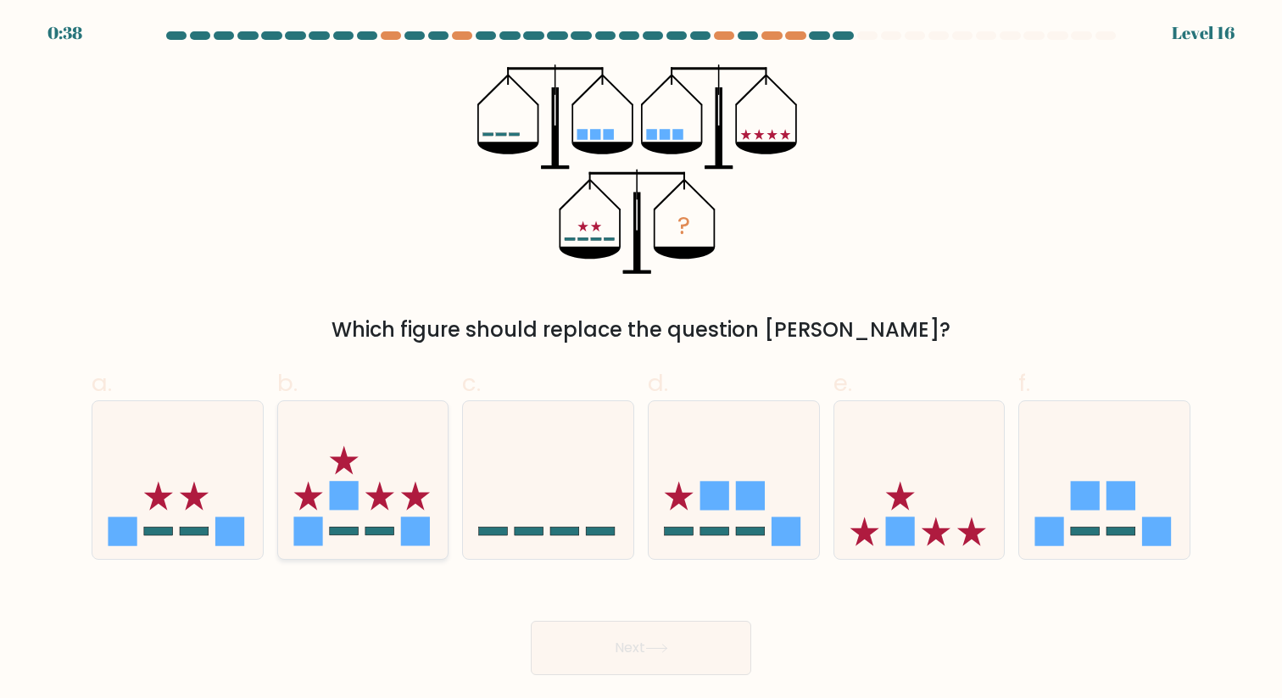
click at [419, 504] on icon at bounding box center [415, 496] width 29 height 29
click at [641, 360] on input "b." at bounding box center [641, 354] width 1 height 11
radio input "true"
click at [668, 651] on icon at bounding box center [656, 648] width 23 height 9
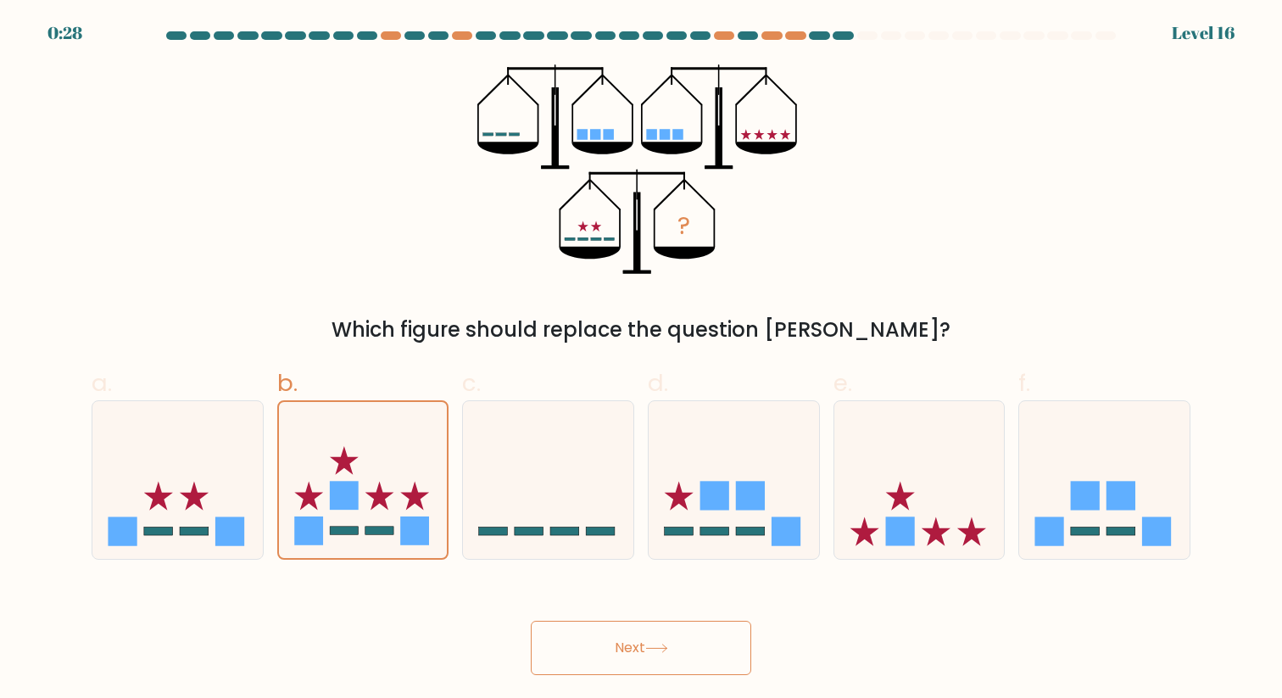
click at [593, 651] on button "Next" at bounding box center [641, 648] width 220 height 54
click at [506, 491] on icon at bounding box center [548, 480] width 170 height 141
click at [641, 360] on input "c." at bounding box center [641, 354] width 1 height 11
radio input "true"
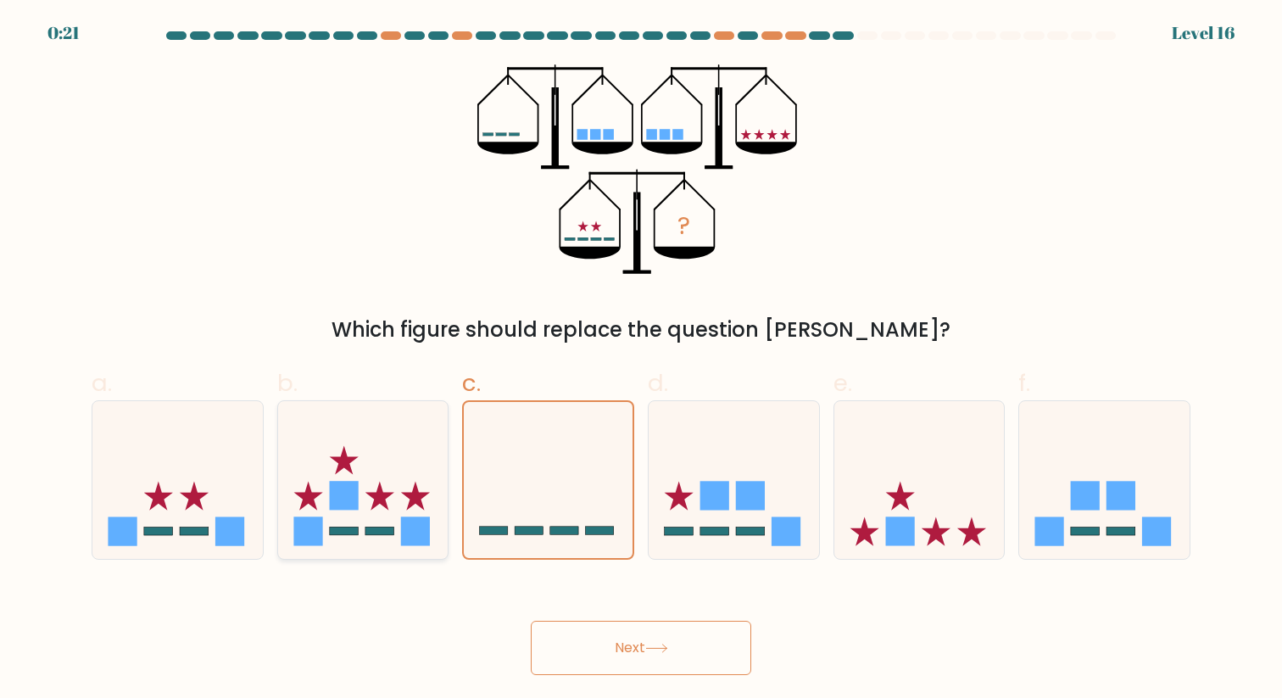
click at [370, 499] on icon at bounding box center [363, 480] width 170 height 141
click at [641, 360] on input "b." at bounding box center [641, 354] width 1 height 11
radio input "true"
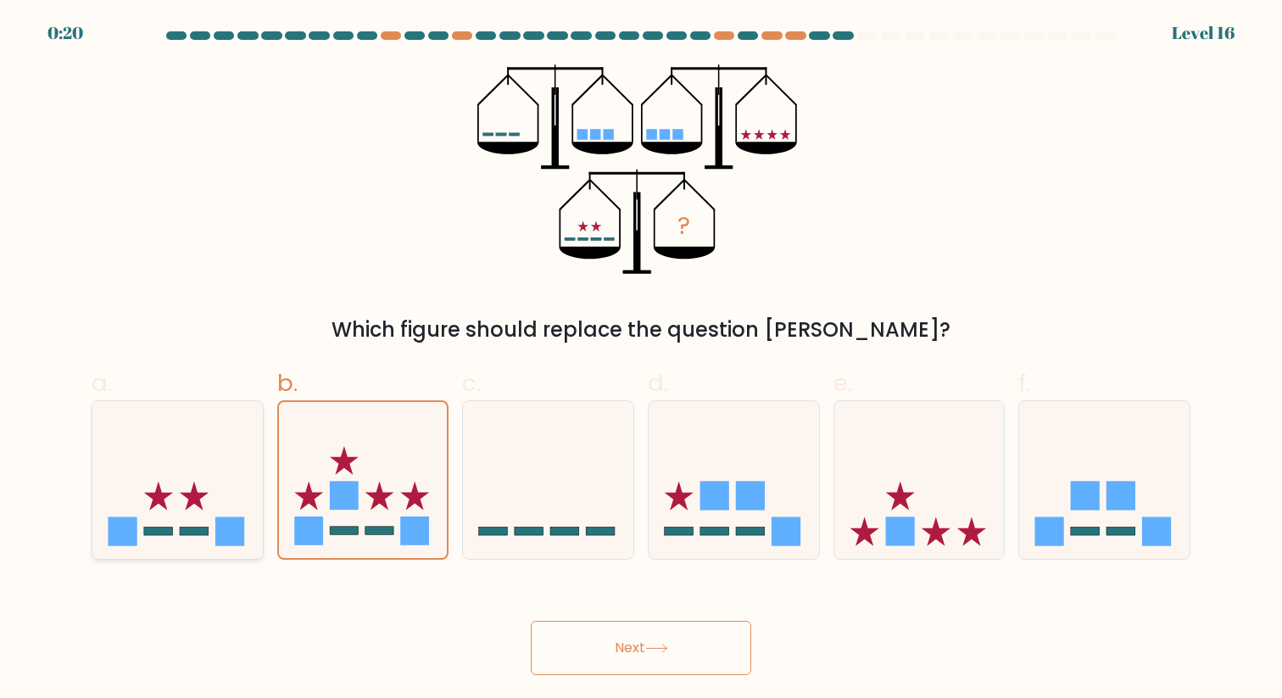
click at [174, 488] on icon at bounding box center [177, 480] width 170 height 141
click at [641, 360] on input "a." at bounding box center [641, 354] width 1 height 11
radio input "true"
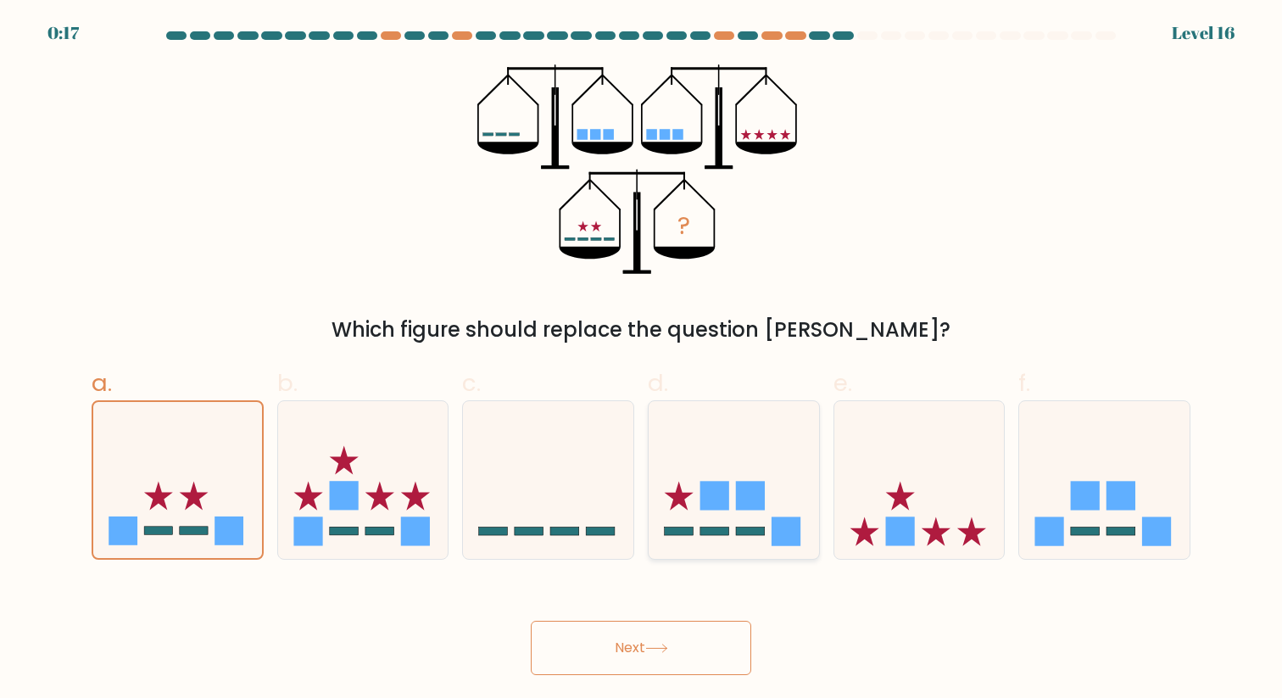
click at [713, 527] on rect at bounding box center [714, 531] width 29 height 8
click at [642, 360] on input "d." at bounding box center [641, 354] width 1 height 11
radio input "true"
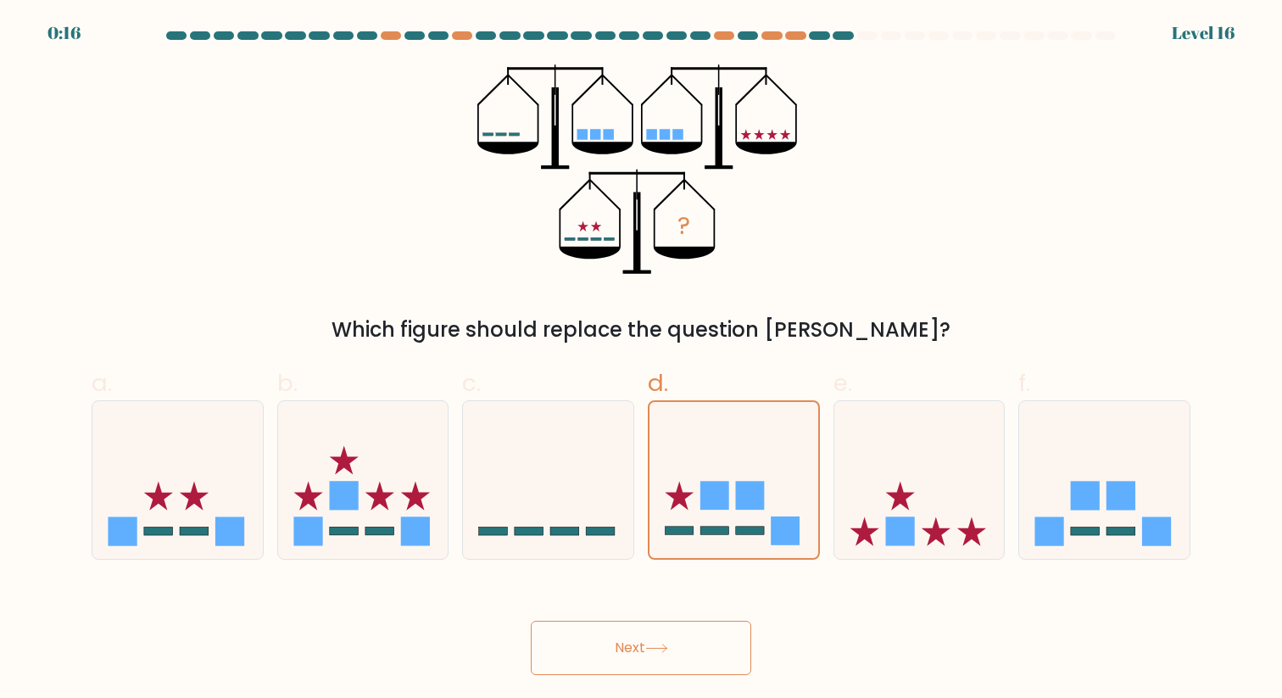
click at [644, 647] on button "Next" at bounding box center [641, 648] width 220 height 54
click at [715, 578] on form at bounding box center [641, 353] width 1282 height 644
click at [663, 621] on button "Next" at bounding box center [641, 648] width 220 height 54
click at [658, 639] on button "Next" at bounding box center [641, 648] width 220 height 54
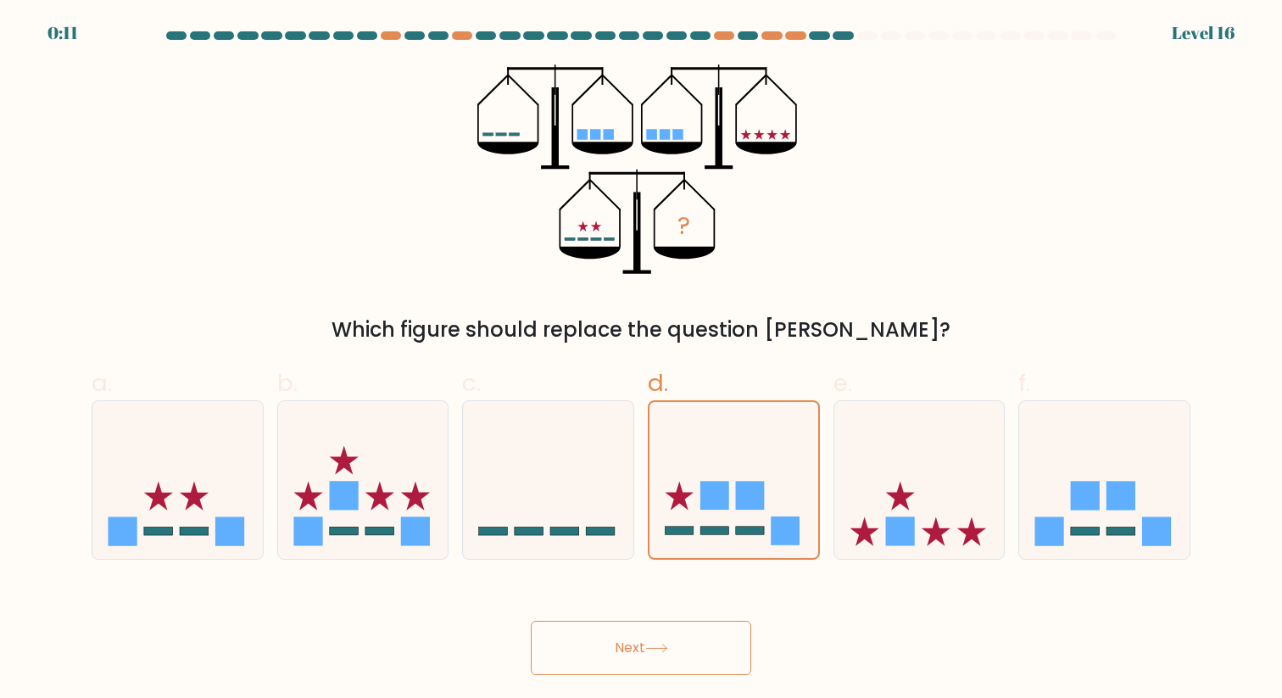
click at [1001, 162] on div "? Which figure should replace the question mark?" at bounding box center [640, 204] width 1119 height 281
click at [1204, 36] on form at bounding box center [641, 353] width 1282 height 644
click at [870, 497] on icon at bounding box center [919, 480] width 170 height 141
click at [642, 360] on input "e." at bounding box center [641, 354] width 1 height 11
radio input "true"
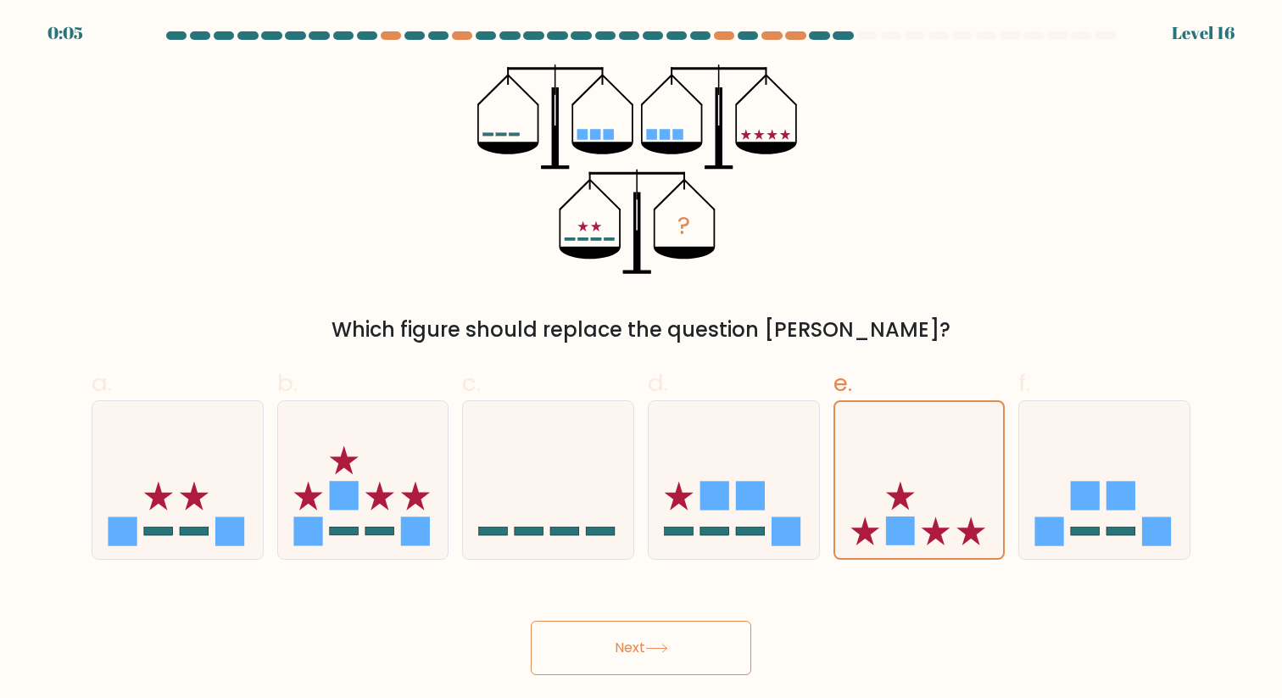
click at [677, 650] on button "Next" at bounding box center [641, 648] width 220 height 54
click at [1053, 530] on rect at bounding box center [1049, 531] width 29 height 29
click at [642, 360] on input "f." at bounding box center [641, 354] width 1 height 11
radio input "true"
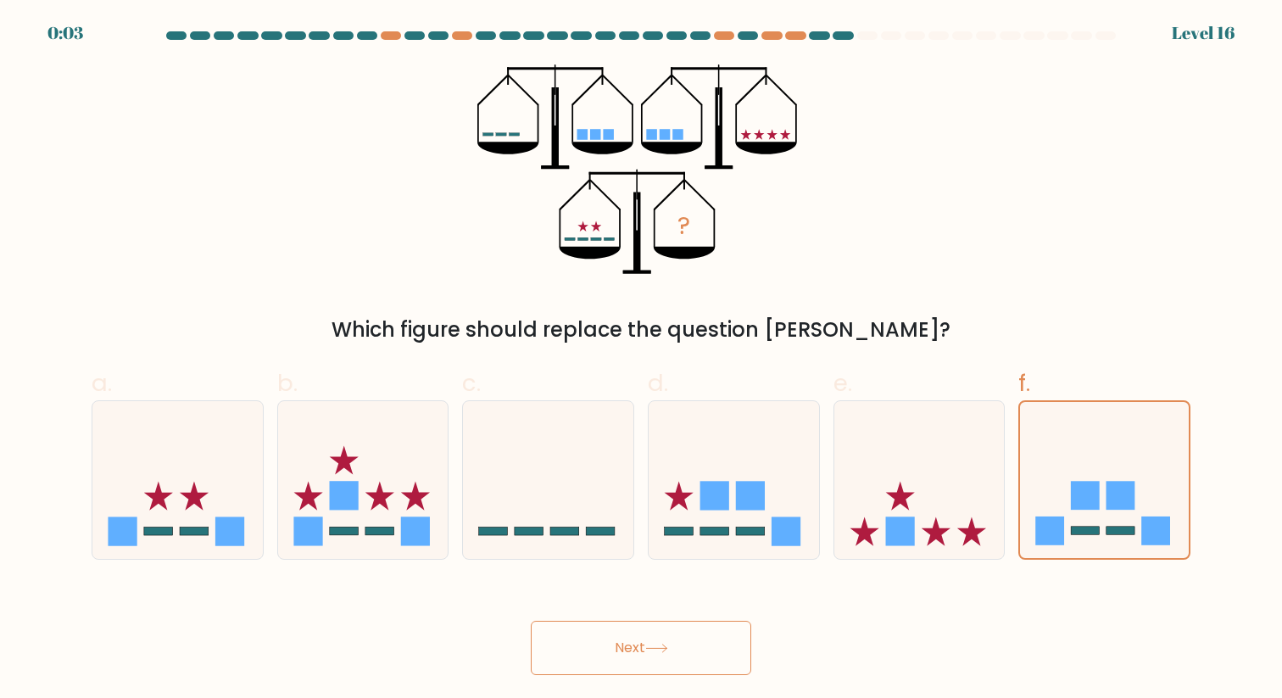
click at [649, 656] on button "Next" at bounding box center [641, 648] width 220 height 54
click at [539, 470] on icon at bounding box center [548, 480] width 170 height 141
click at [641, 360] on input "c." at bounding box center [641, 354] width 1 height 11
radio input "true"
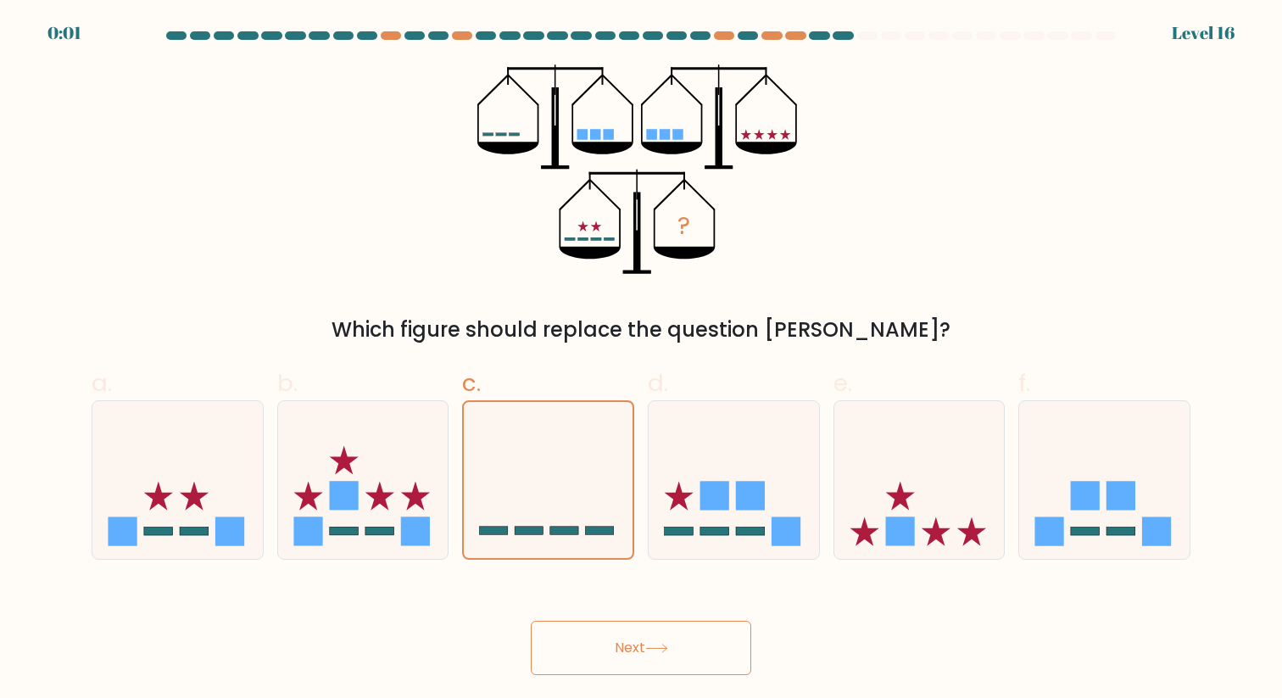
click at [588, 643] on button "Next" at bounding box center [641, 648] width 220 height 54
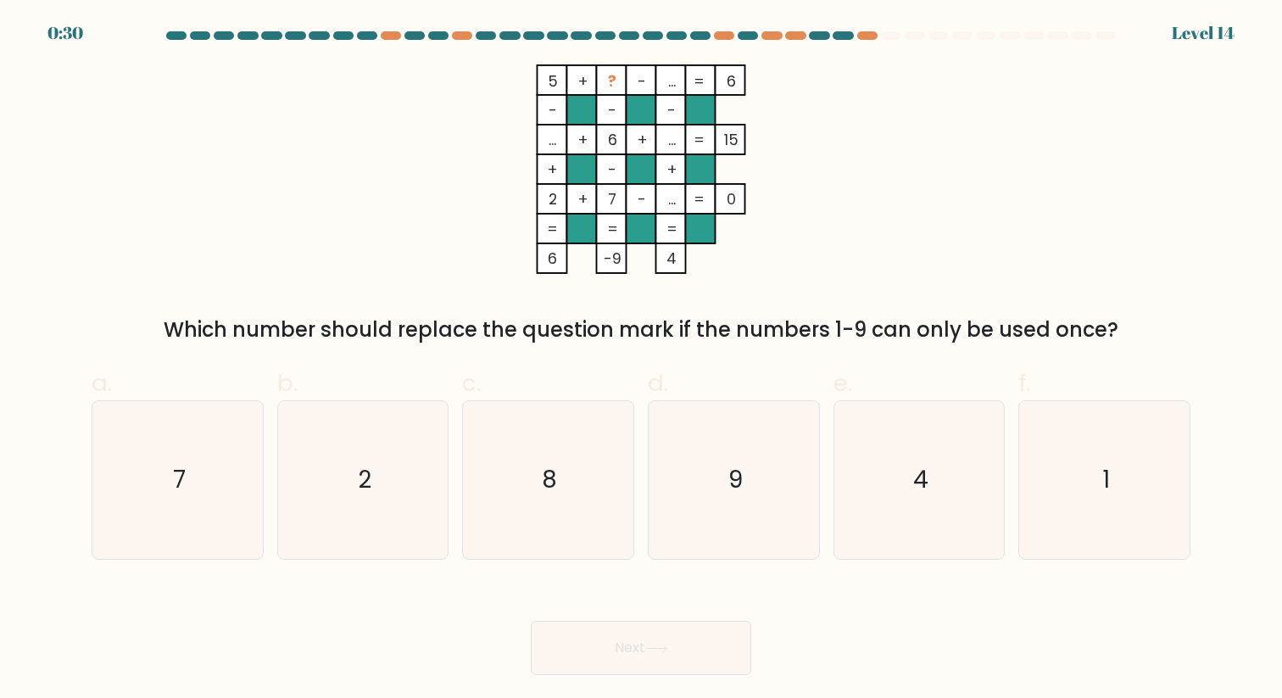
click at [644, 471] on div "d. 9" at bounding box center [734, 462] width 186 height 194
click at [704, 482] on icon "9" at bounding box center [733, 479] width 157 height 157
click at [642, 360] on input "d. 9" at bounding box center [641, 354] width 1 height 11
radio input "true"
click at [694, 638] on button "Next" at bounding box center [641, 648] width 220 height 54
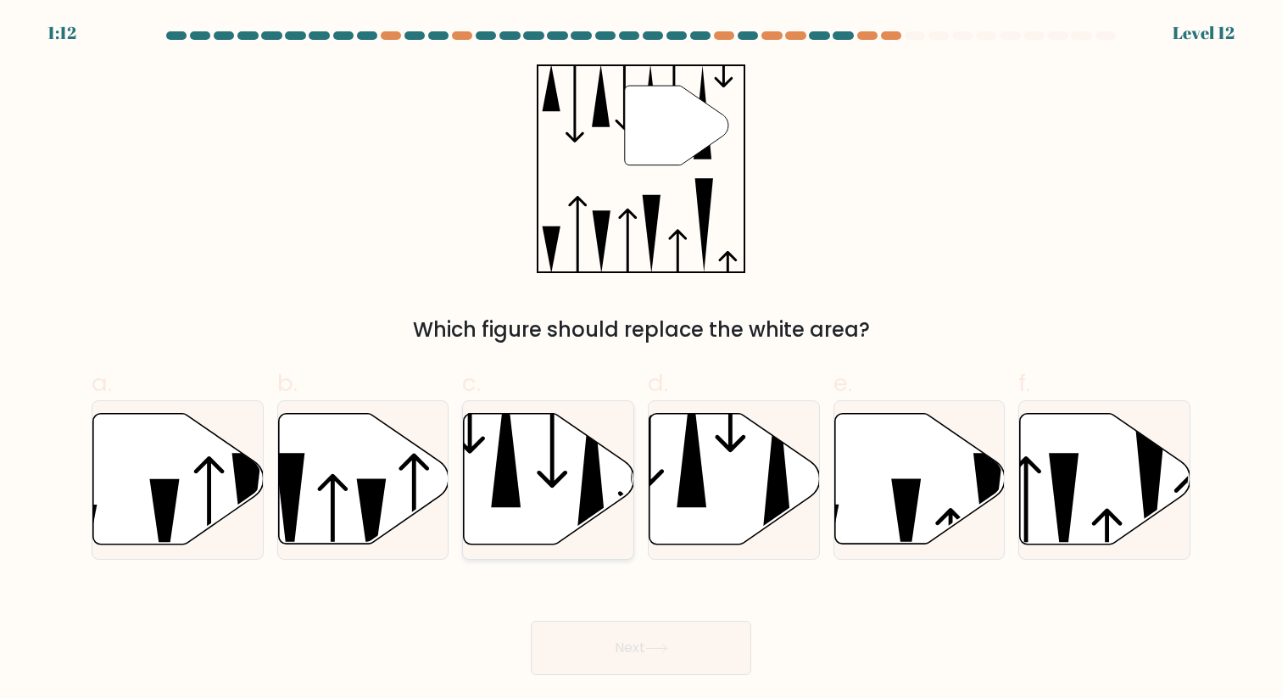
click at [583, 447] on icon at bounding box center [549, 479] width 170 height 131
click at [641, 360] on input "c." at bounding box center [641, 354] width 1 height 11
radio input "true"
click at [644, 645] on button "Next" at bounding box center [641, 648] width 220 height 54
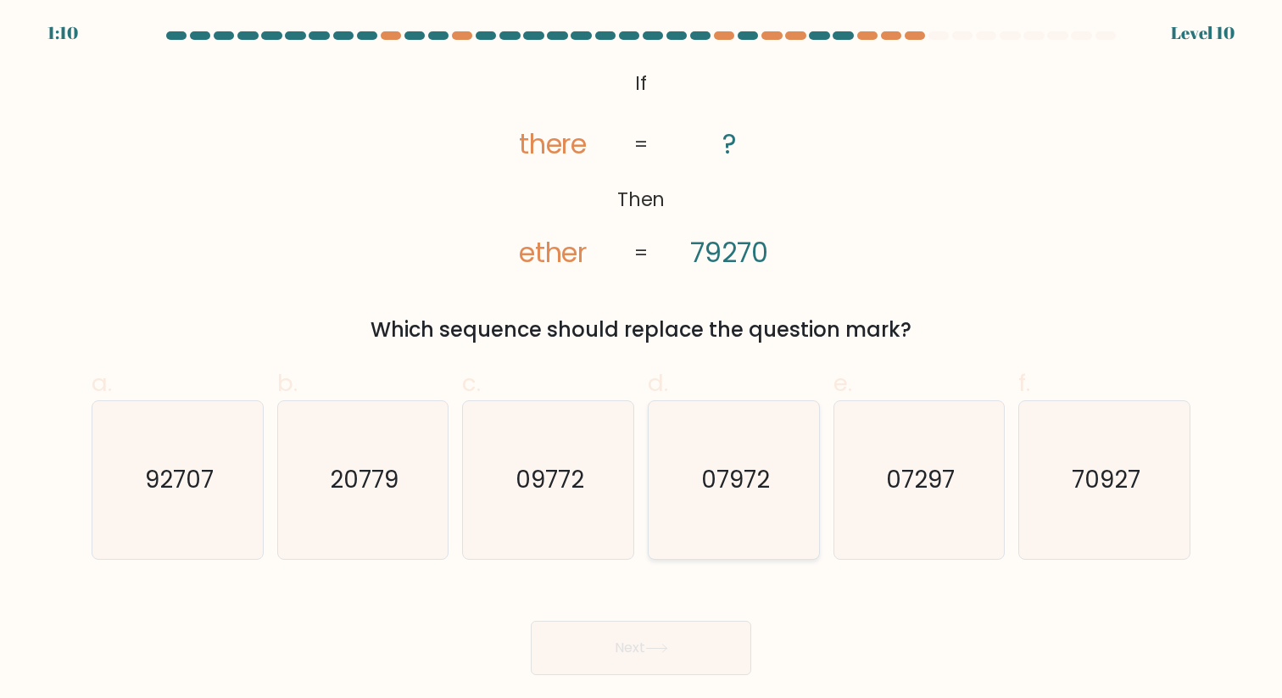
click at [682, 501] on icon "07972" at bounding box center [733, 479] width 157 height 157
click at [642, 360] on input "d. 07972" at bounding box center [641, 354] width 1 height 11
radio input "true"
click at [671, 642] on button "Next" at bounding box center [641, 648] width 220 height 54
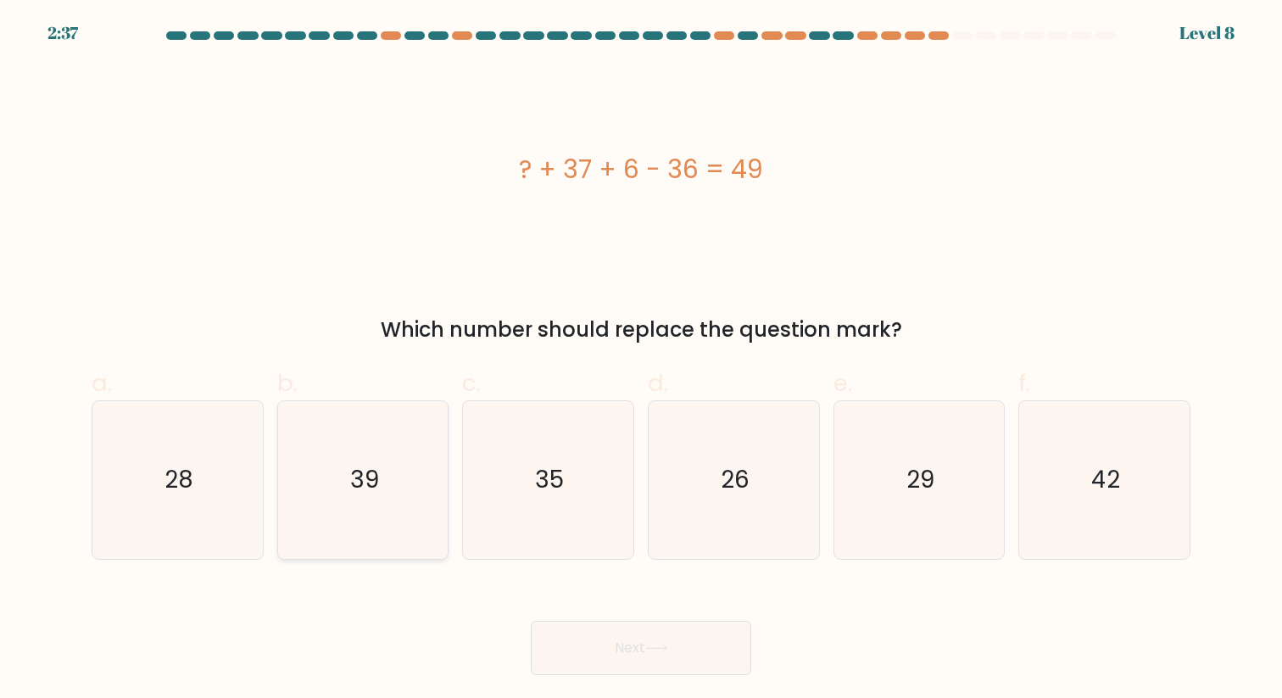
click at [422, 488] on icon "39" at bounding box center [362, 479] width 157 height 157
click at [641, 360] on input "b. 39" at bounding box center [641, 354] width 1 height 11
radio input "true"
click at [625, 670] on button "Next" at bounding box center [641, 648] width 220 height 54
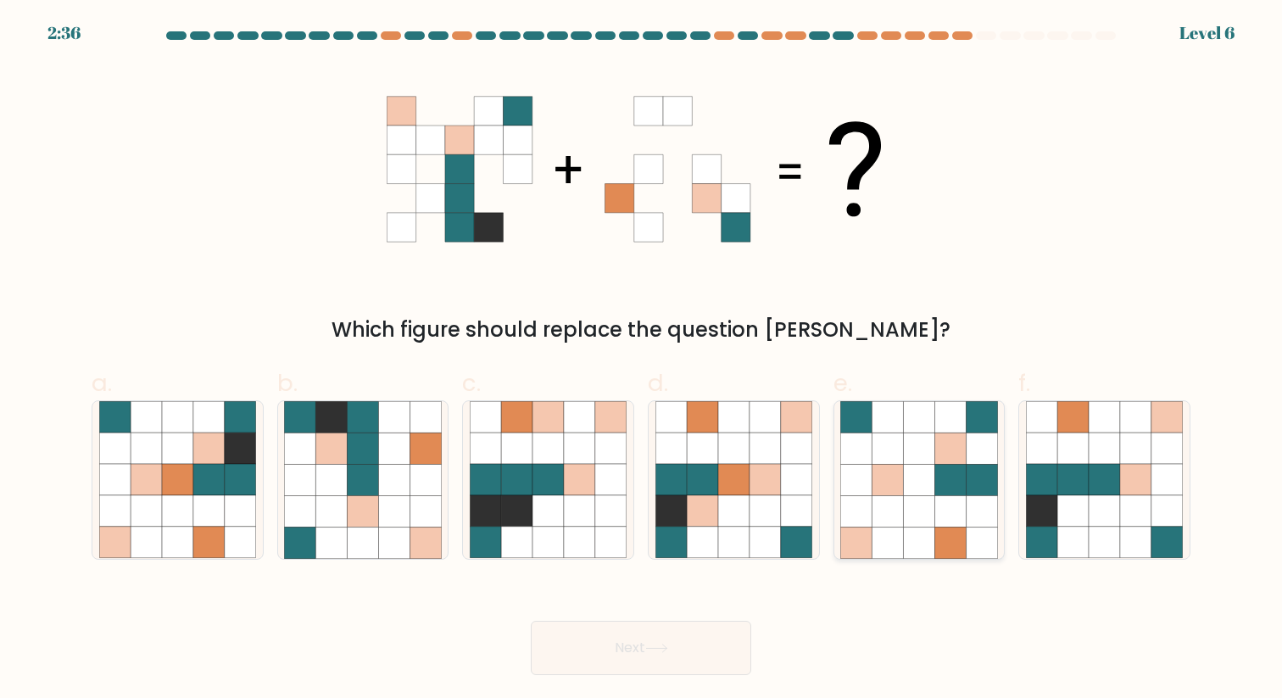
click at [969, 452] on icon at bounding box center [981, 448] width 31 height 31
click at [642, 360] on input "e." at bounding box center [641, 354] width 1 height 11
radio input "true"
click at [574, 641] on button "Next" at bounding box center [641, 648] width 220 height 54
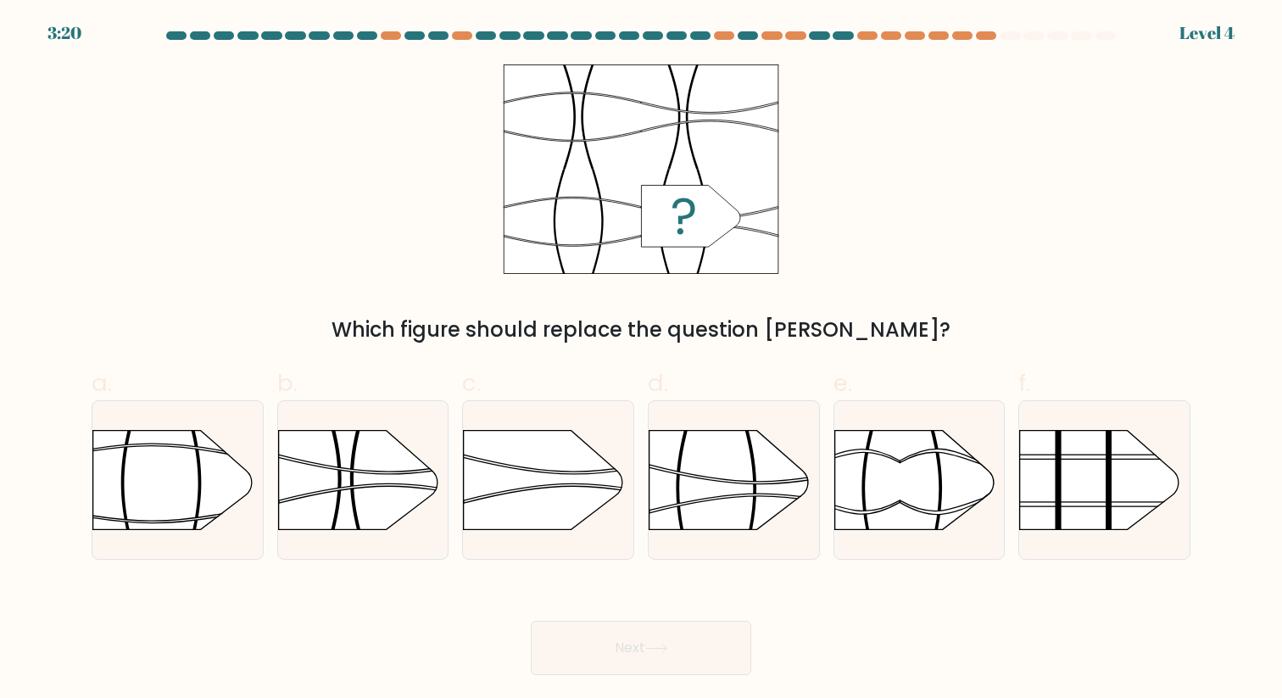
click at [649, 391] on span "d." at bounding box center [658, 382] width 20 height 33
click at [642, 360] on input "d." at bounding box center [641, 354] width 1 height 11
radio input "true"
click at [644, 644] on button "Next" at bounding box center [641, 648] width 220 height 54
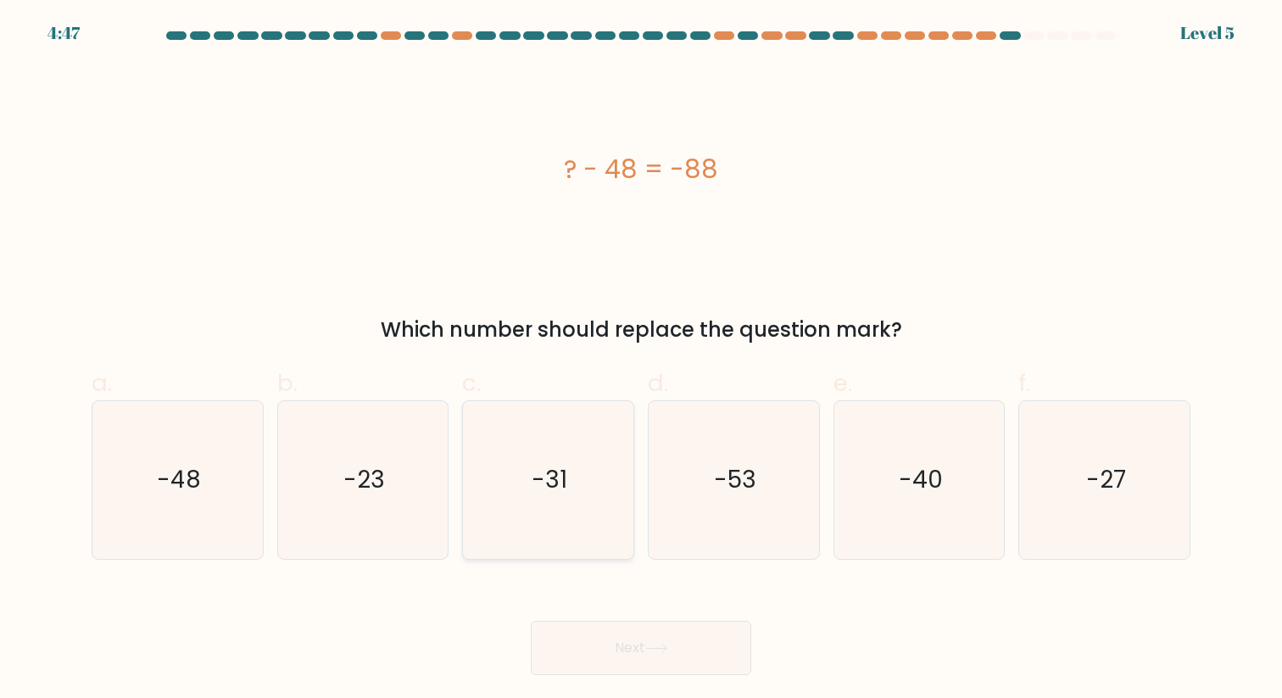
click at [585, 493] on icon "-31" at bounding box center [548, 479] width 157 height 157
click at [641, 360] on input "c. -31" at bounding box center [641, 354] width 1 height 11
radio input "true"
click at [602, 644] on button "Next" at bounding box center [641, 648] width 220 height 54
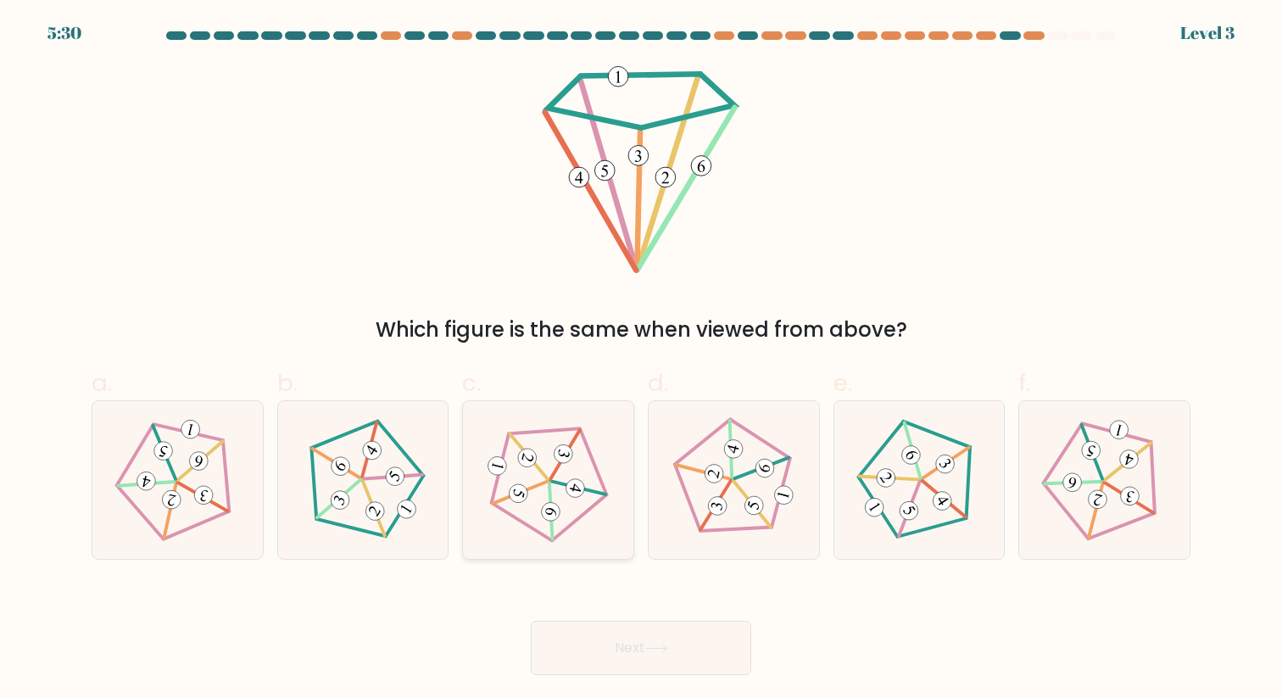
click at [632, 482] on div at bounding box center [548, 479] width 172 height 159
click at [641, 360] on input "c." at bounding box center [641, 354] width 1 height 11
radio input "true"
click at [610, 673] on button "Next" at bounding box center [641, 648] width 220 height 54
click at [610, 649] on button "Next" at bounding box center [641, 648] width 220 height 54
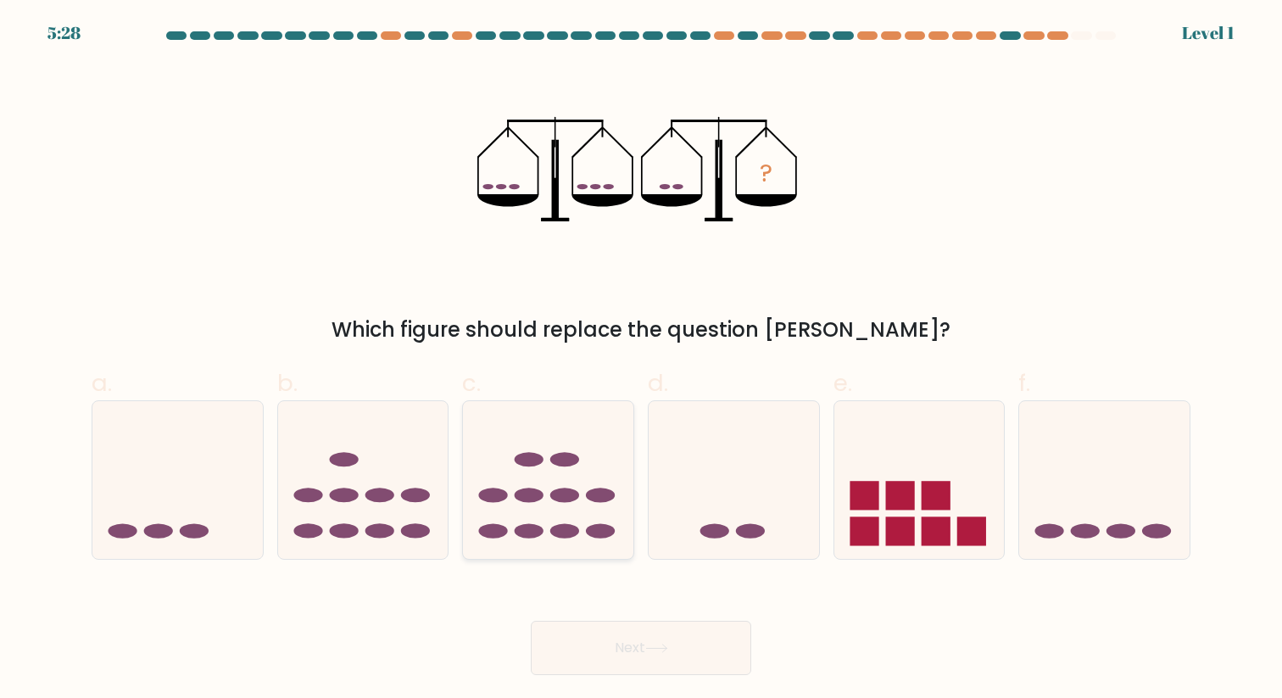
click at [549, 471] on icon at bounding box center [548, 480] width 170 height 141
click at [641, 360] on input "c." at bounding box center [641, 354] width 1 height 11
radio input "true"
click at [627, 635] on button "Next" at bounding box center [641, 648] width 220 height 54
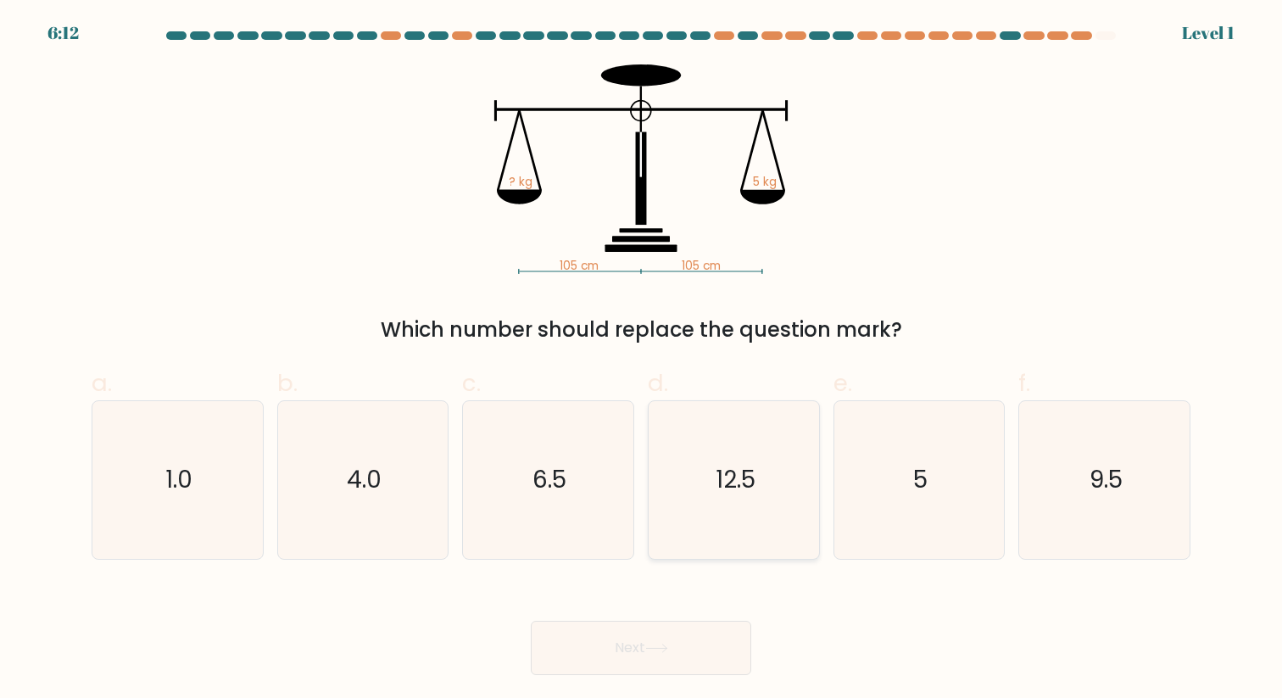
click at [650, 432] on div "12.5" at bounding box center [734, 479] width 172 height 159
click at [642, 360] on input "d. 12.5" at bounding box center [641, 354] width 1 height 11
radio input "true"
click at [686, 607] on div "Next" at bounding box center [640, 627] width 1119 height 95
click at [686, 622] on button "Next" at bounding box center [641, 648] width 220 height 54
